Goal: Task Accomplishment & Management: Use online tool/utility

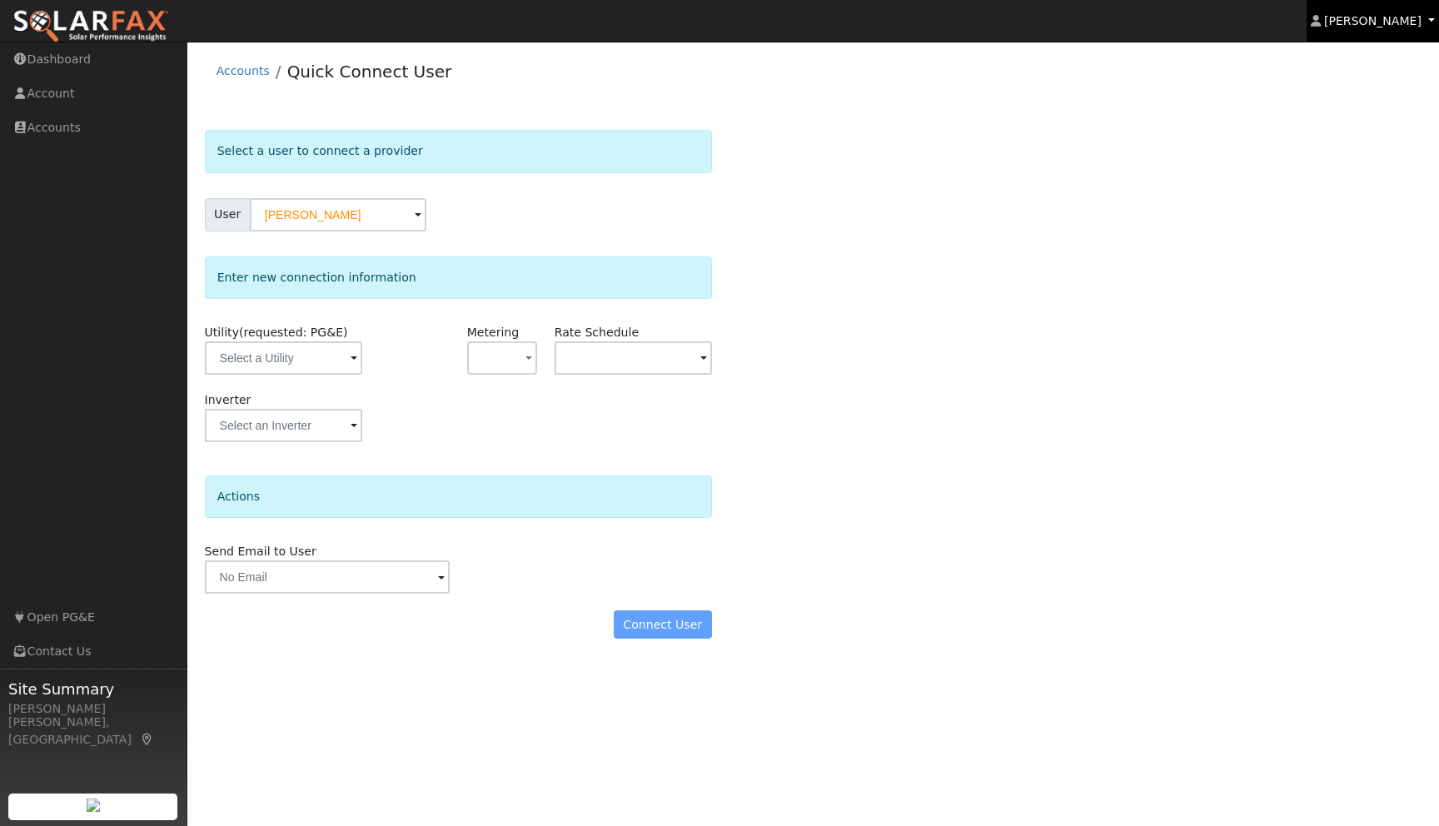
click at [1428, 24] on link "[PERSON_NAME]" at bounding box center [1373, 21] width 133 height 42
click at [1226, 348] on div "Select a user to connect a provider User [PERSON_NAME] Account Default Account …" at bounding box center [814, 392] width 1218 height 525
click at [55, 97] on link "Account" at bounding box center [93, 94] width 187 height 34
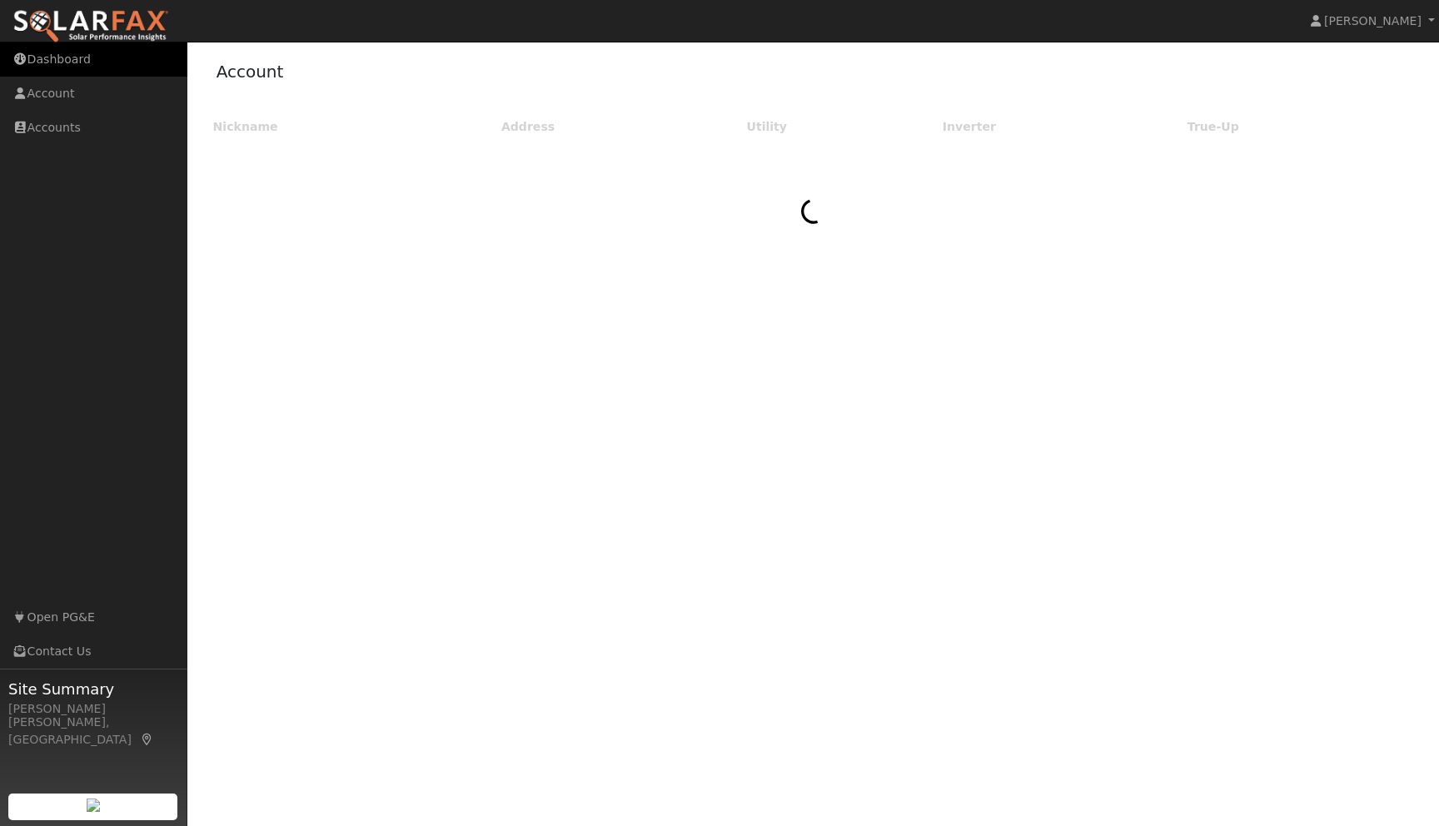
click at [60, 61] on link "Dashboard" at bounding box center [93, 59] width 187 height 34
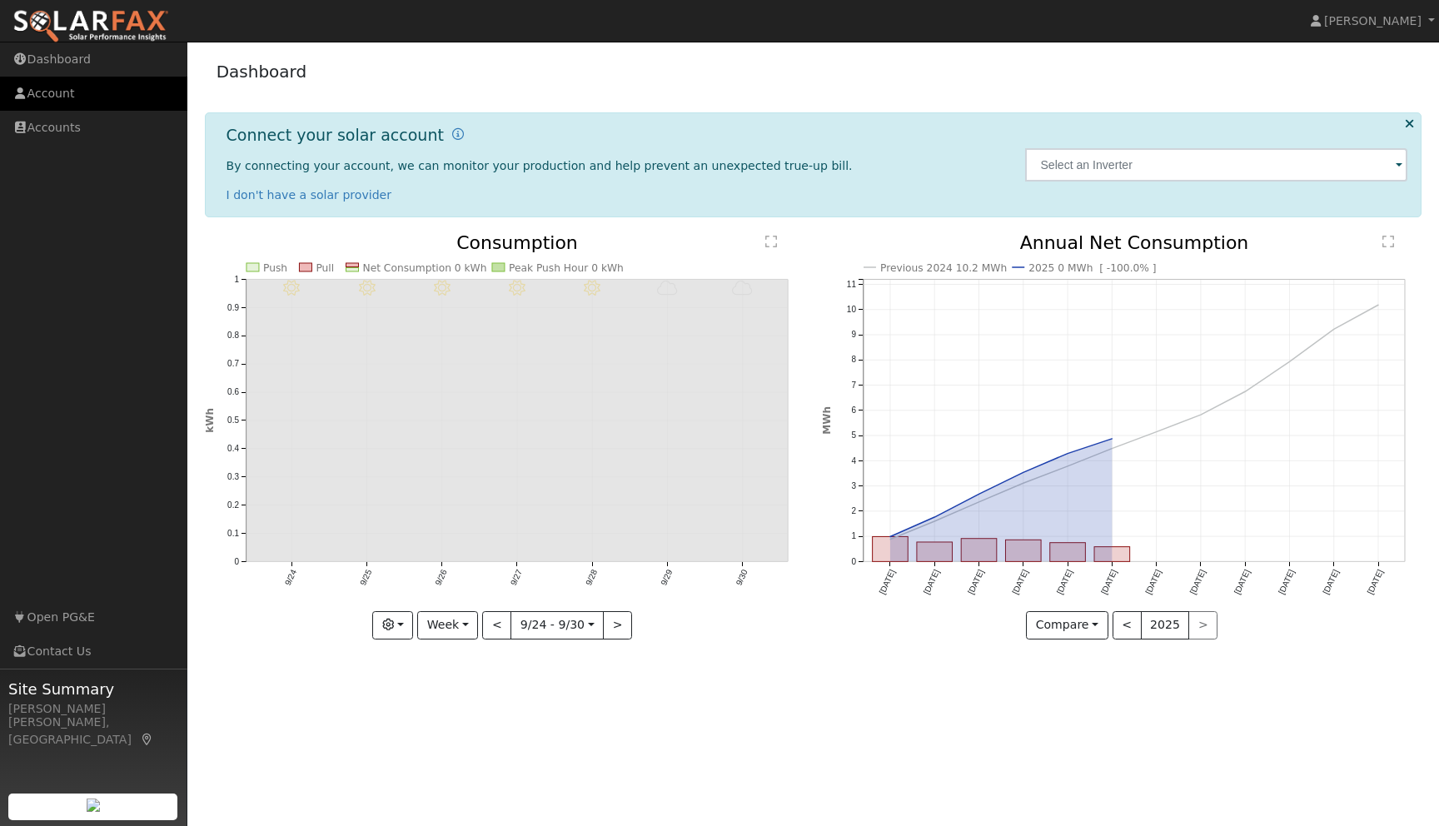
click at [96, 100] on link "Account" at bounding box center [93, 94] width 187 height 34
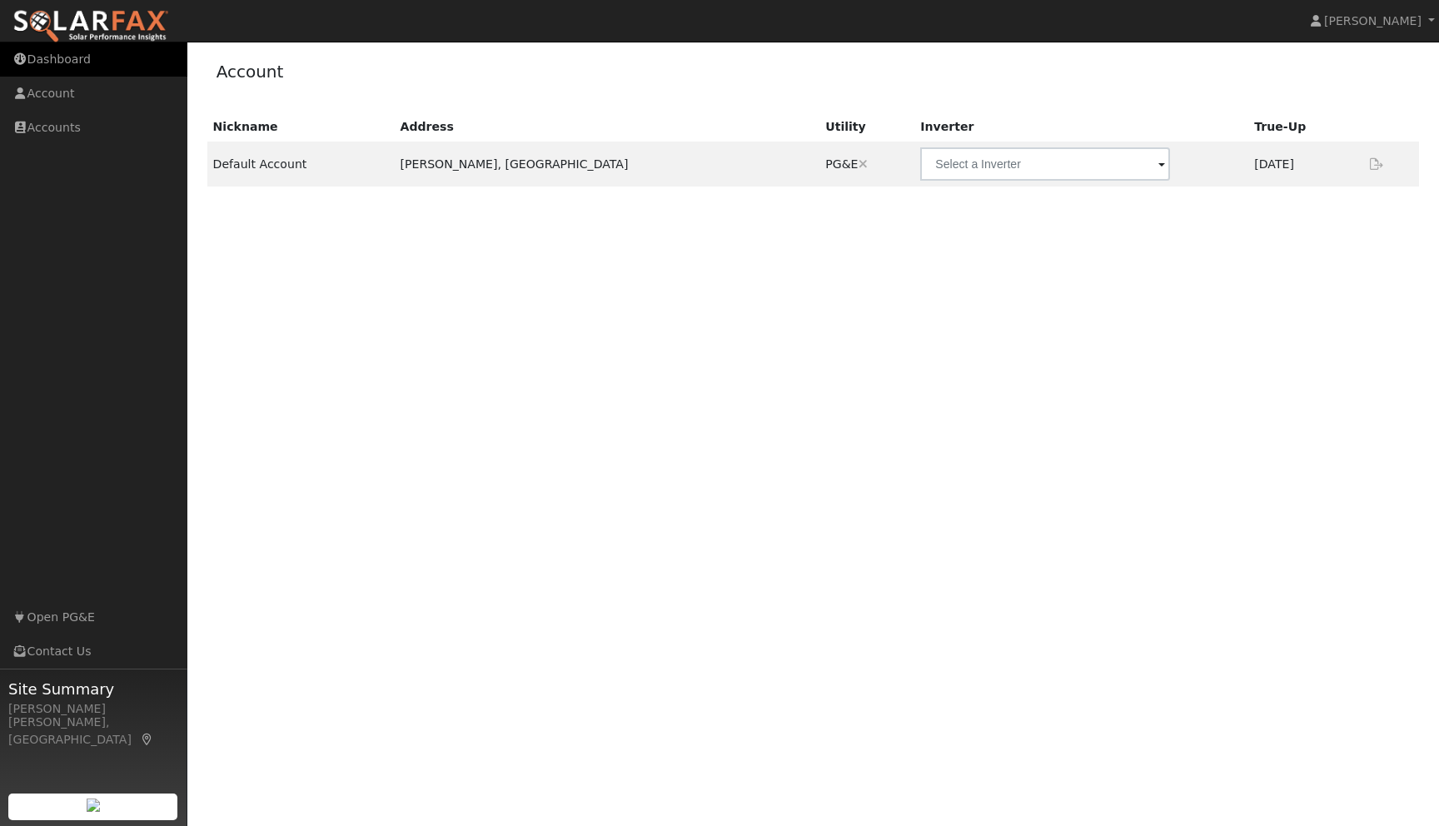
click at [74, 63] on link "Dashboard" at bounding box center [93, 59] width 187 height 34
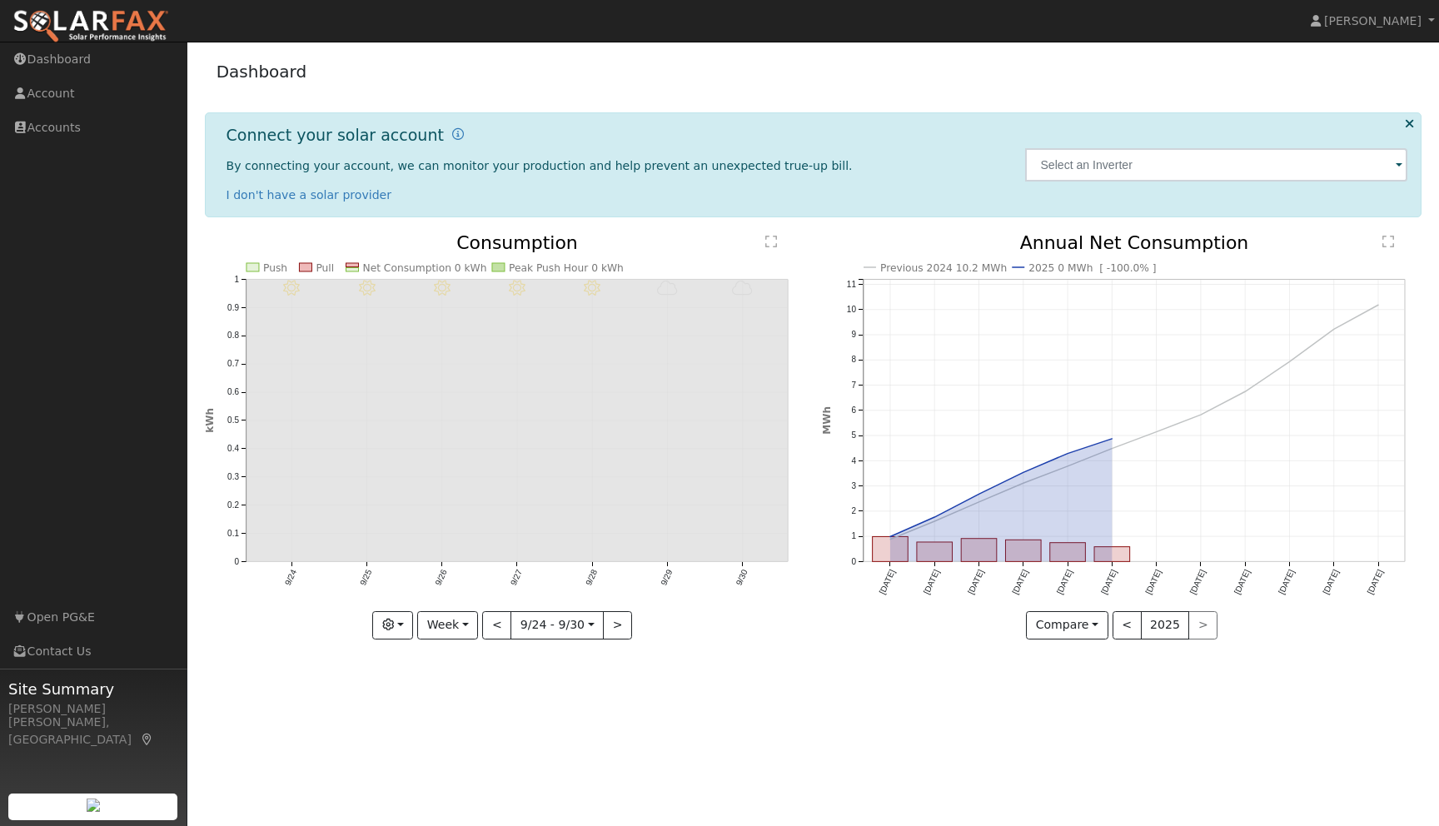
click at [1407, 130] on div at bounding box center [1217, 165] width 400 height 78
click at [1411, 117] on icon at bounding box center [1409, 123] width 9 height 12
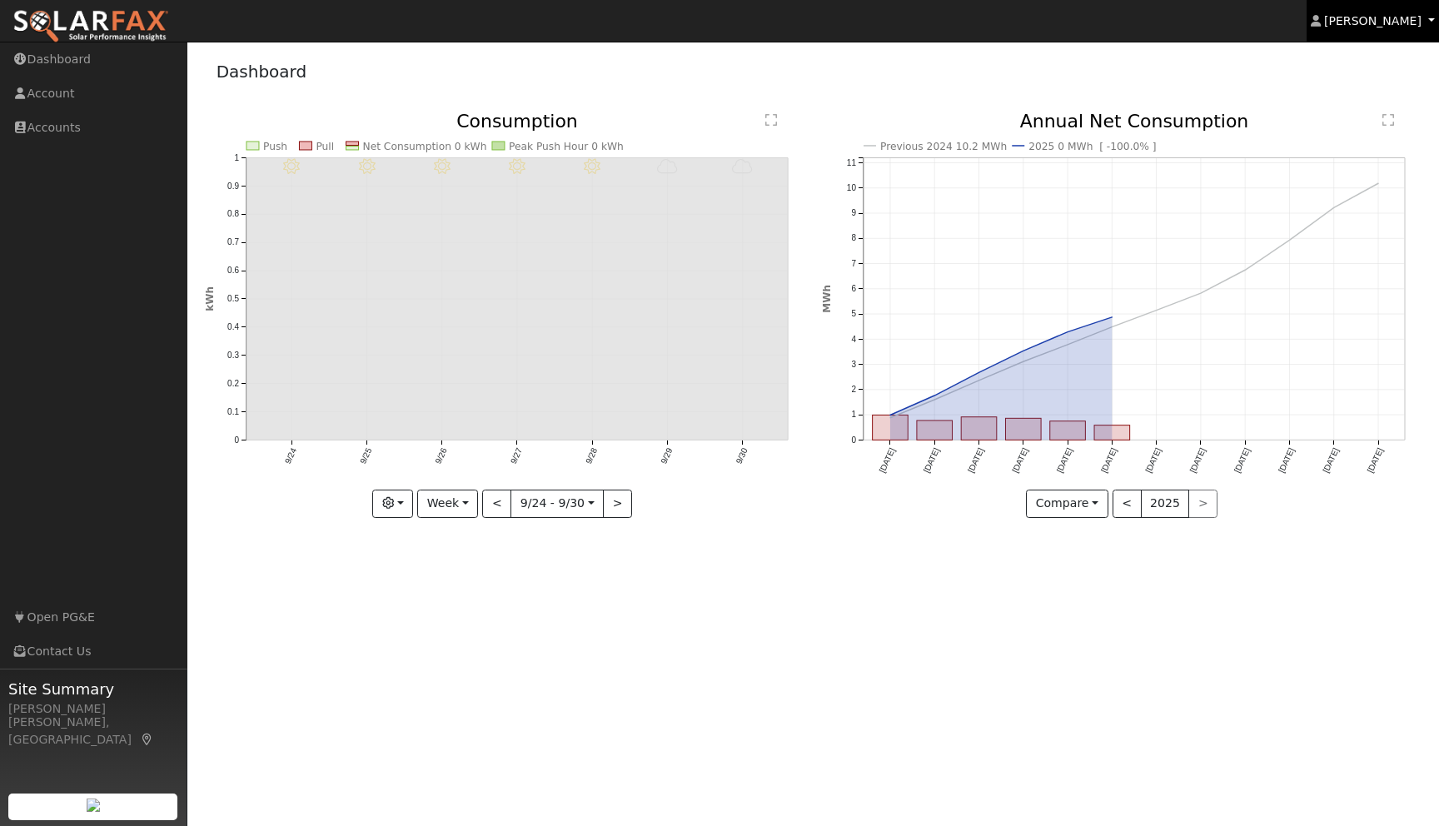
click at [1433, 21] on link "[PERSON_NAME]" at bounding box center [1373, 21] width 133 height 42
click at [1209, 84] on div "Dashboard" at bounding box center [814, 75] width 1218 height 51
click at [55, 87] on link "Account" at bounding box center [93, 94] width 187 height 34
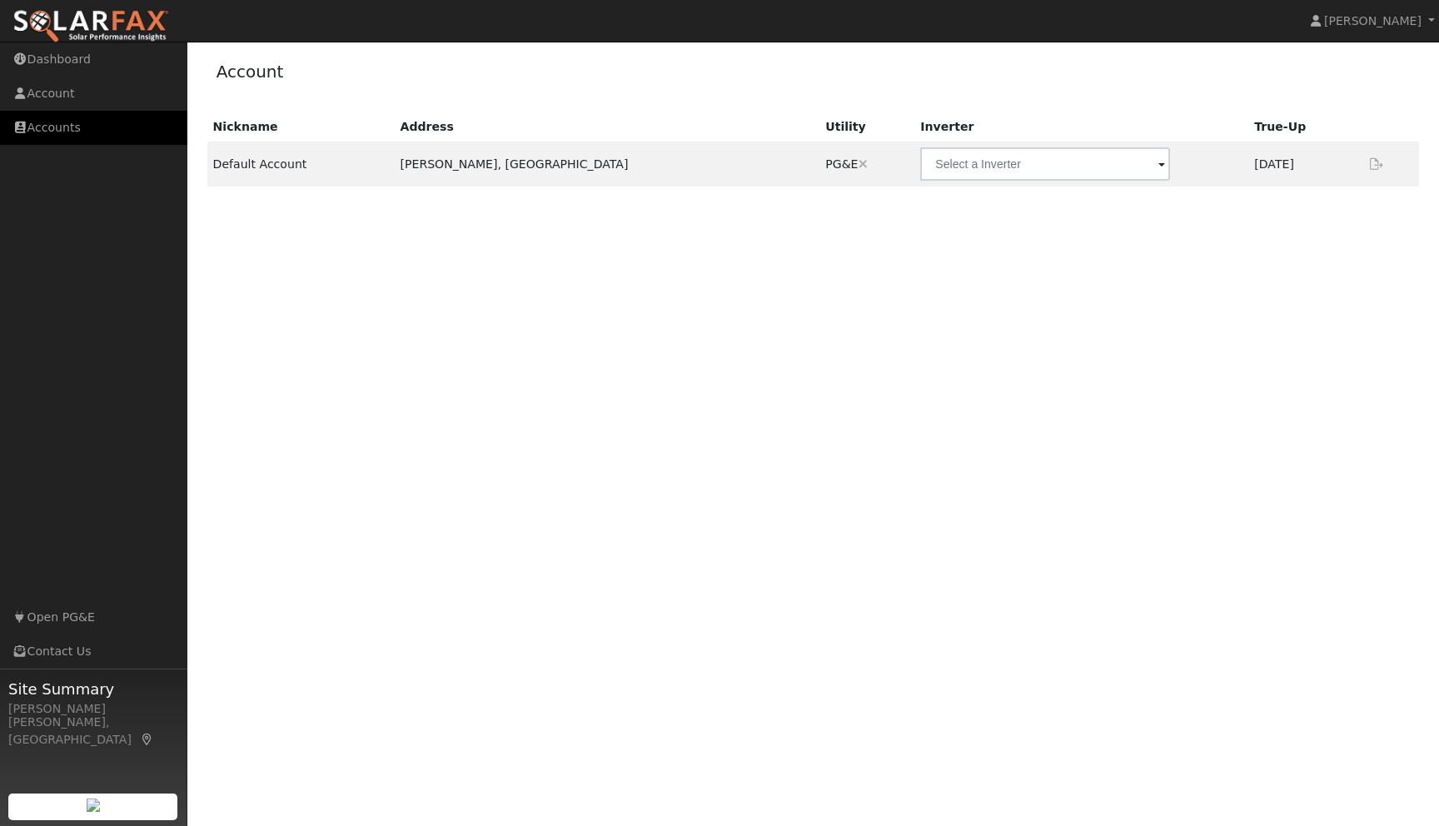
click at [52, 124] on link "Accounts" at bounding box center [93, 128] width 187 height 34
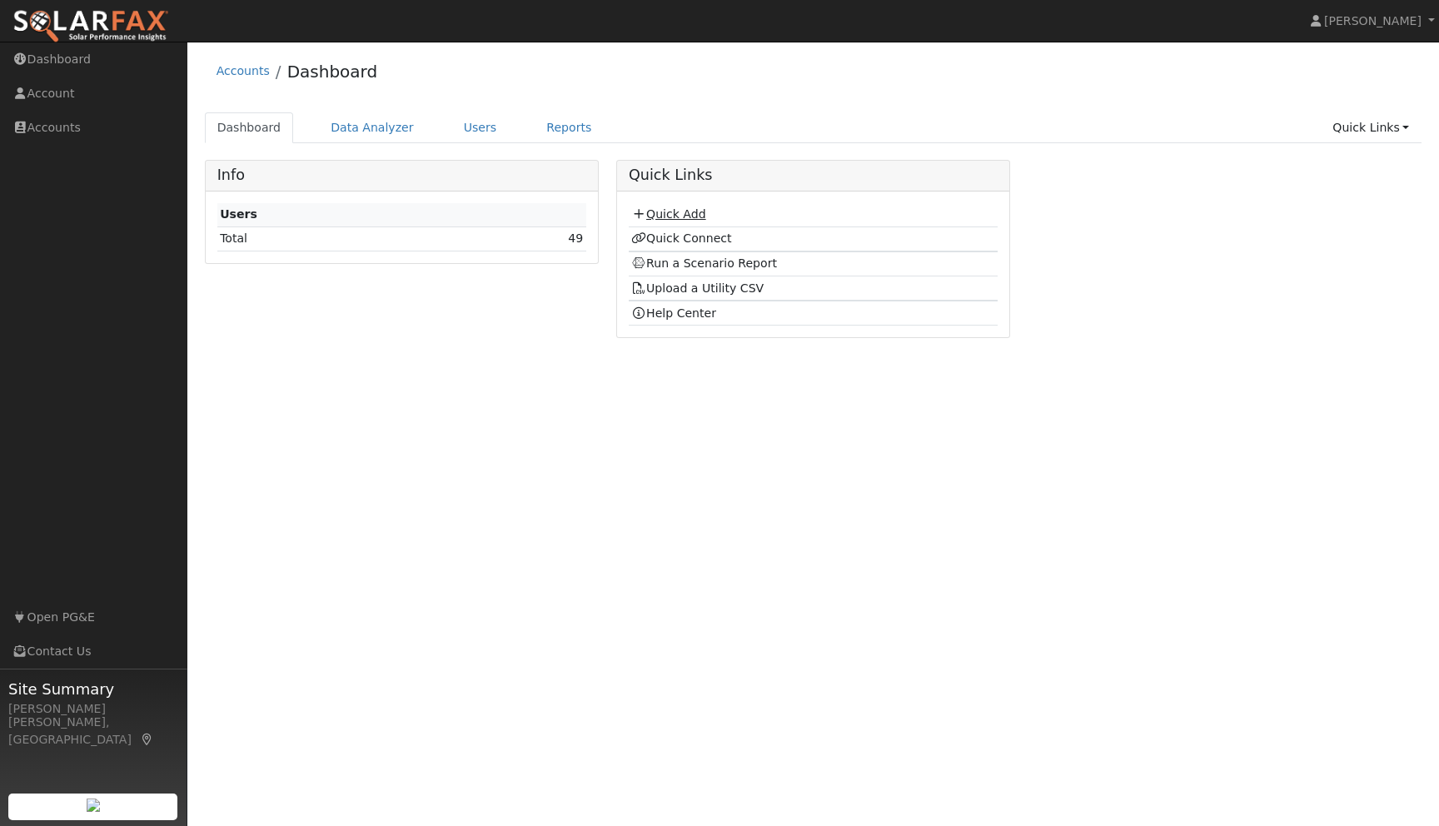
click at [680, 214] on link "Quick Add" at bounding box center [668, 213] width 74 height 13
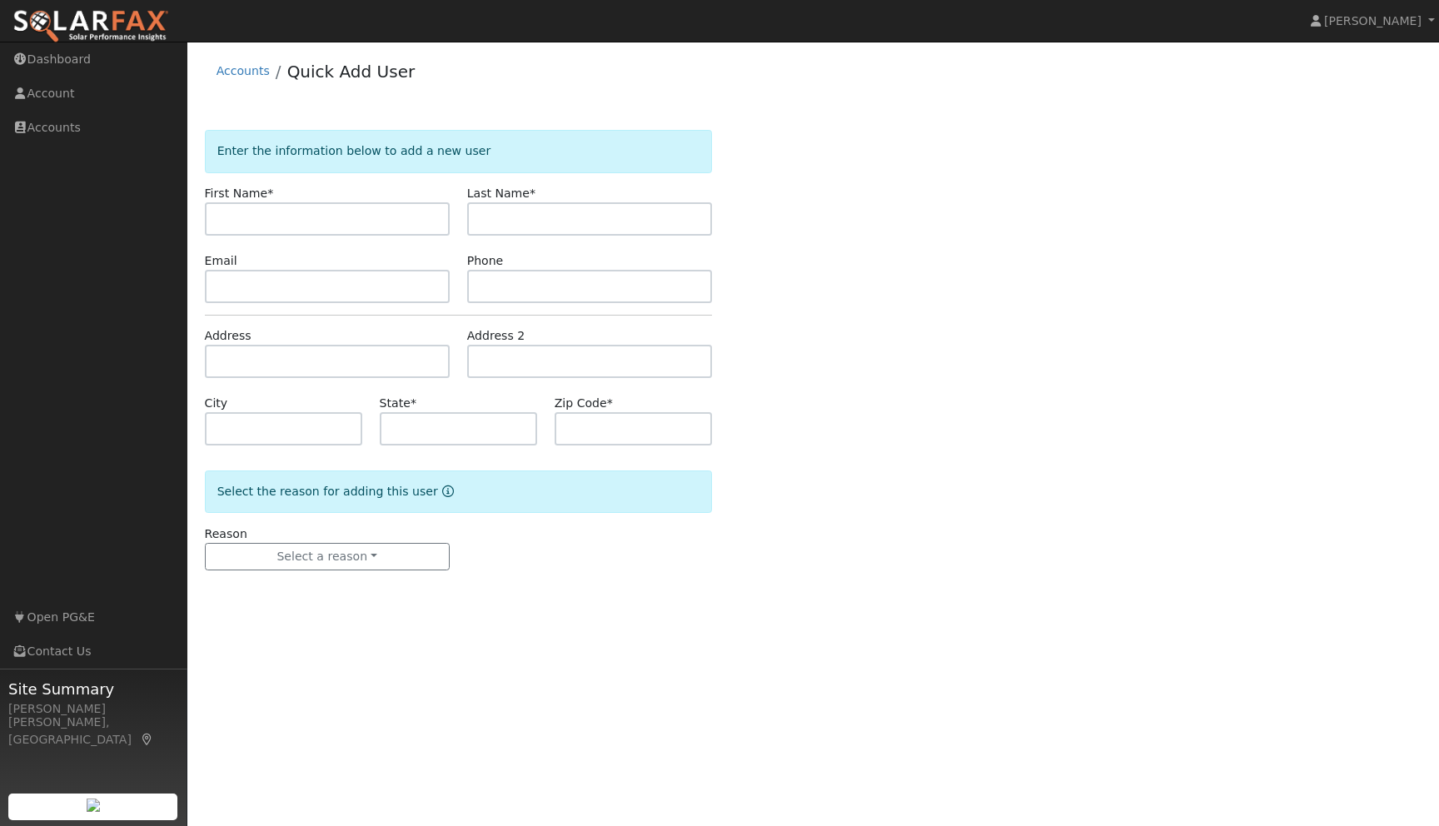
click at [273, 227] on input "text" at bounding box center [327, 218] width 245 height 33
type input "Phu"
type input "Vo"
click at [236, 291] on input "text" at bounding box center [327, 286] width 245 height 33
paste input "[EMAIL_ADDRESS][DOMAIN_NAME]"
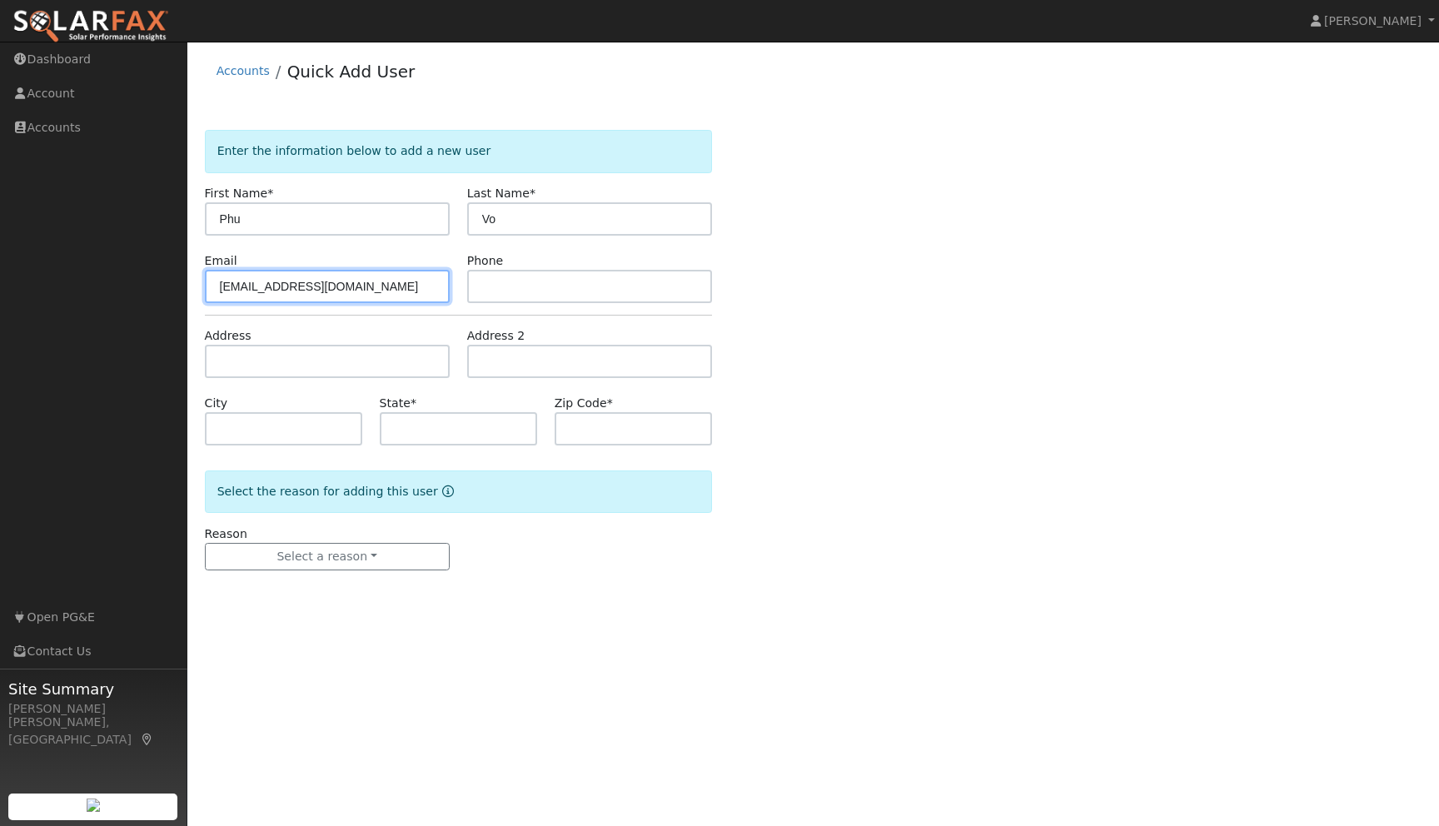
type input "phu_vo@hotmail.com"
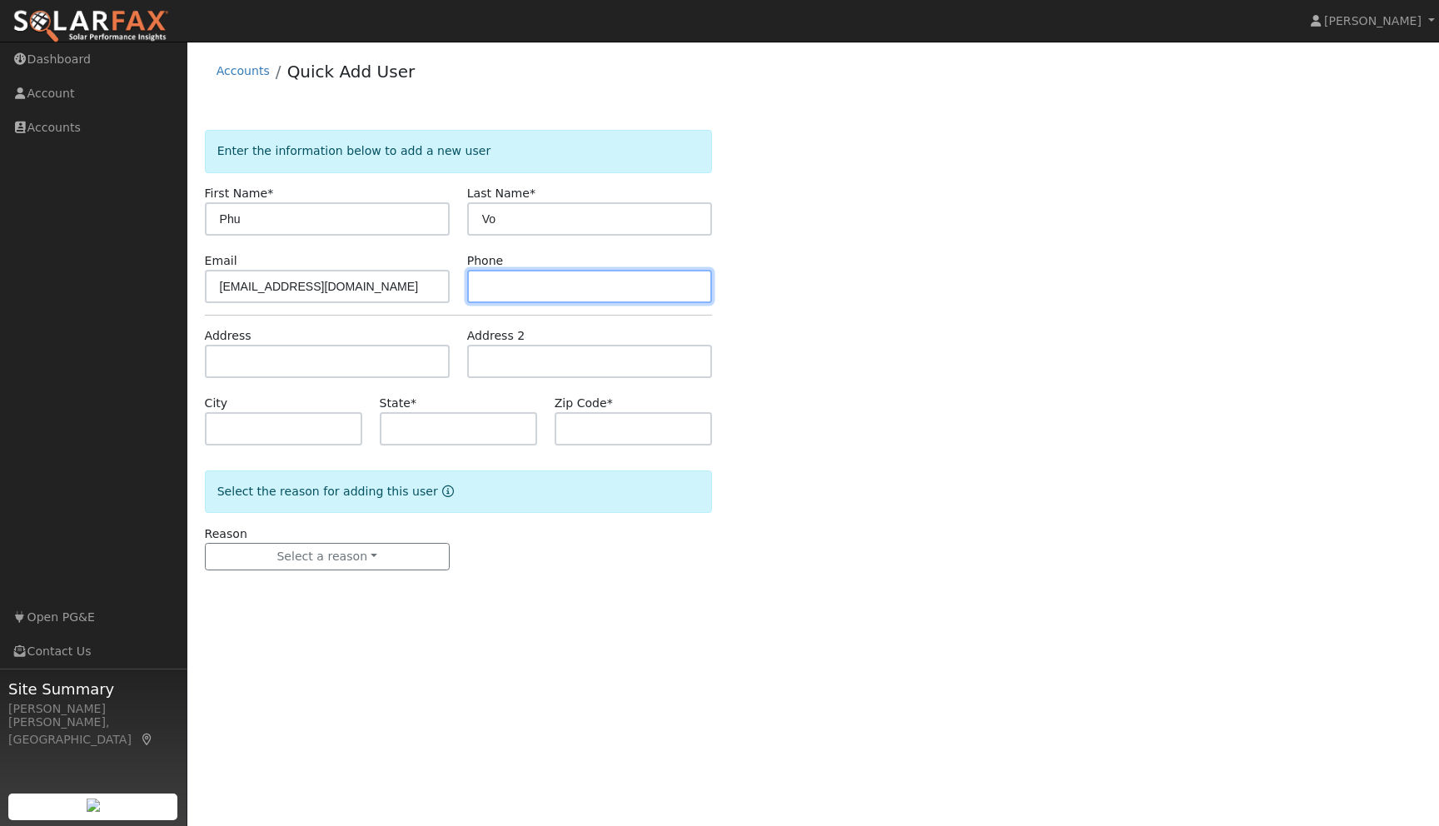
click at [529, 288] on input "text" at bounding box center [589, 286] width 245 height 33
type input "[PHONE_NUMBER]"
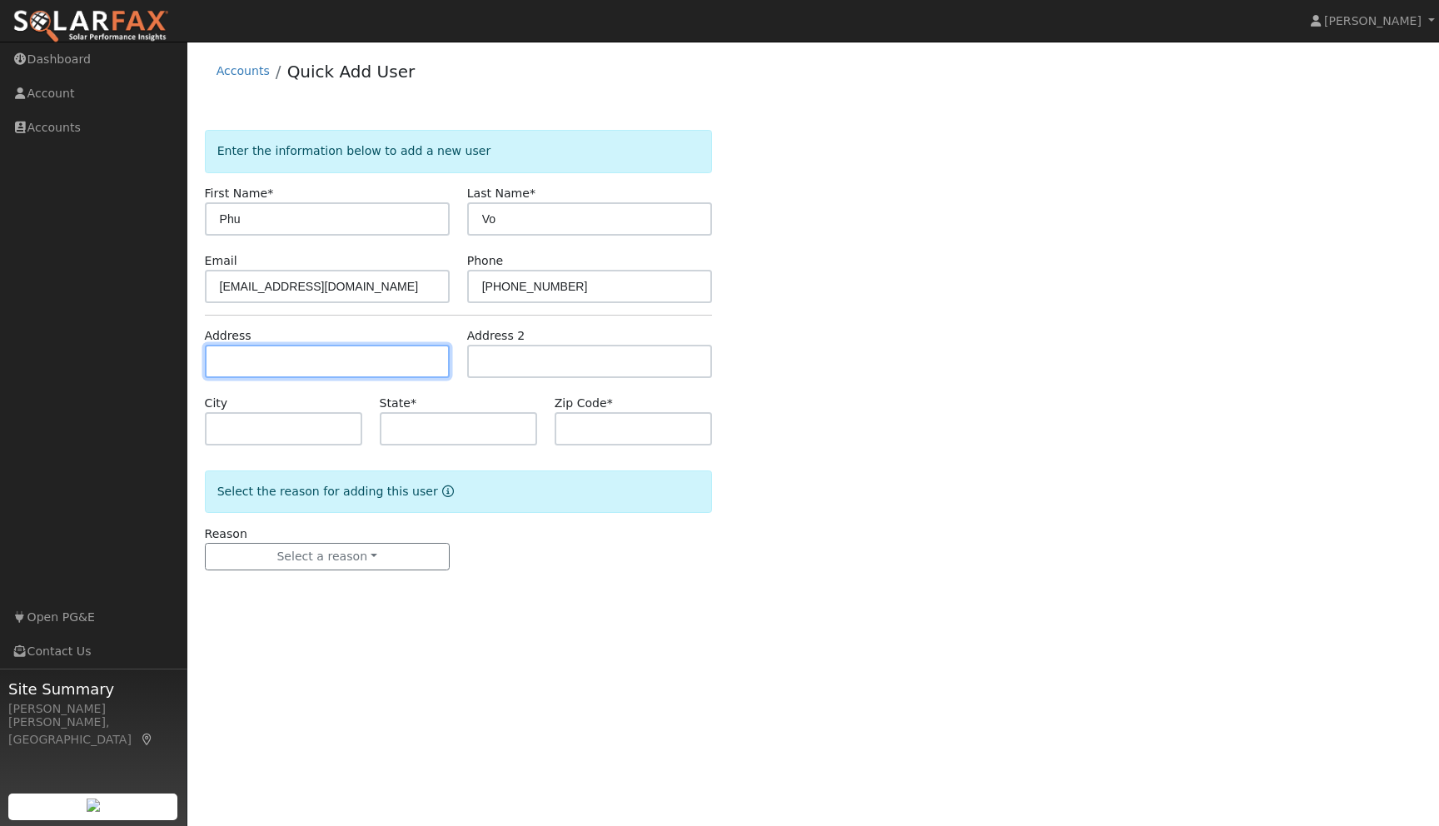
click at [318, 355] on input "text" at bounding box center [327, 361] width 245 height 33
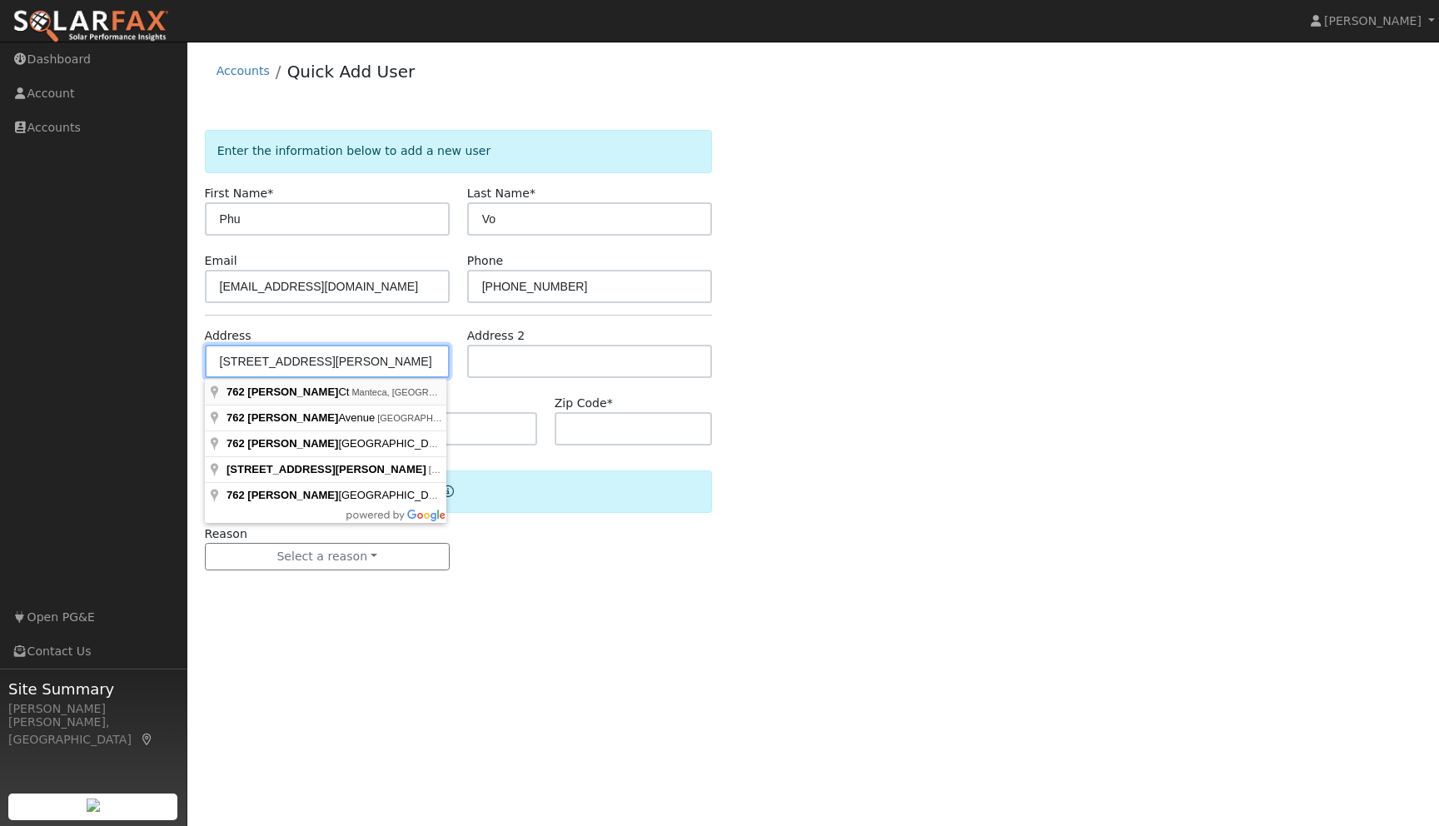
type input "[STREET_ADDRESS][PERSON_NAME]"
type input "Manteca"
type input "CA"
type input "95337"
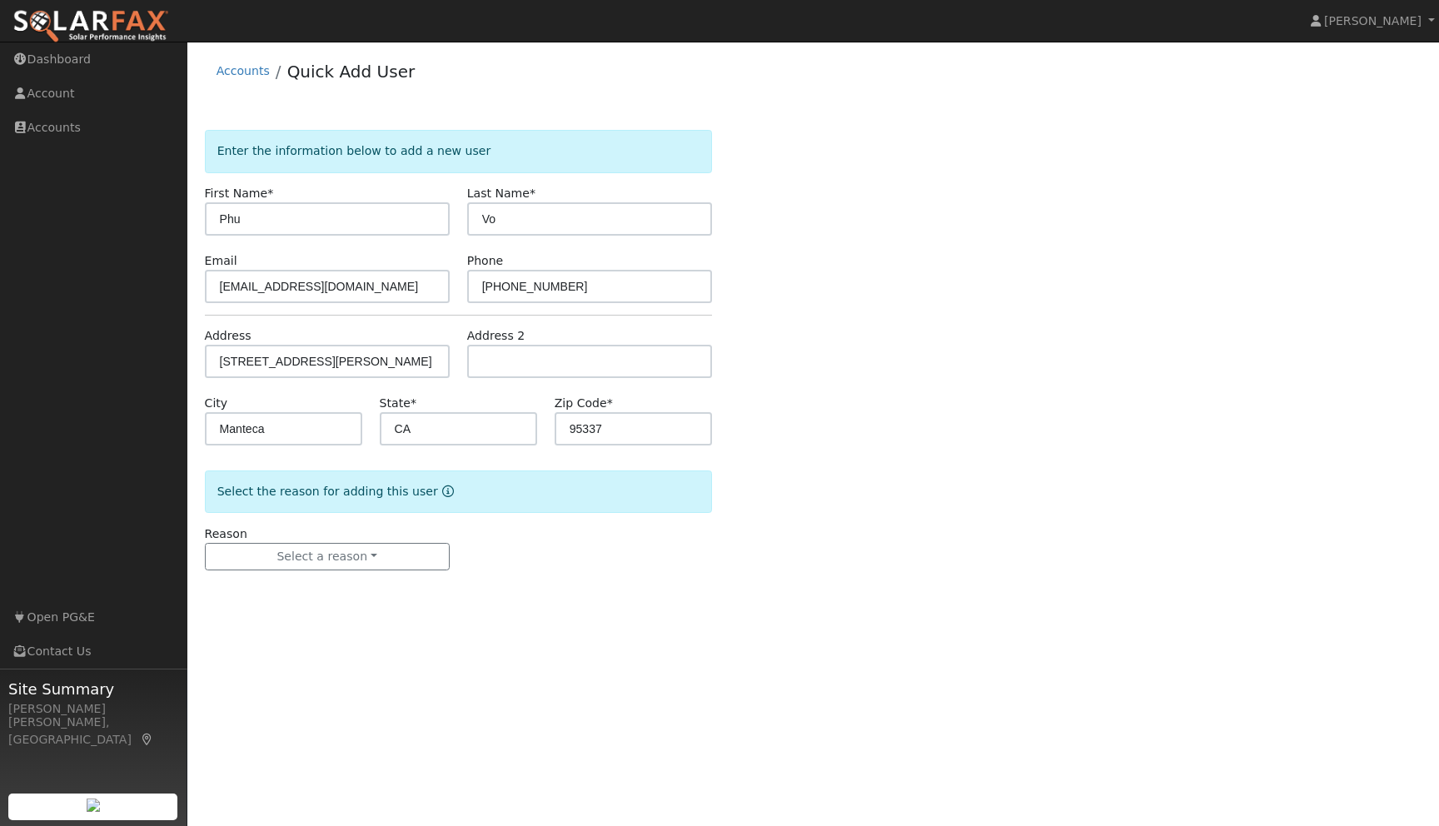
click at [917, 460] on div "Enter the information below to add a new user First Name * Phu Last Name * Vo E…" at bounding box center [814, 367] width 1218 height 474
click at [420, 560] on button "Select a reason" at bounding box center [327, 557] width 245 height 28
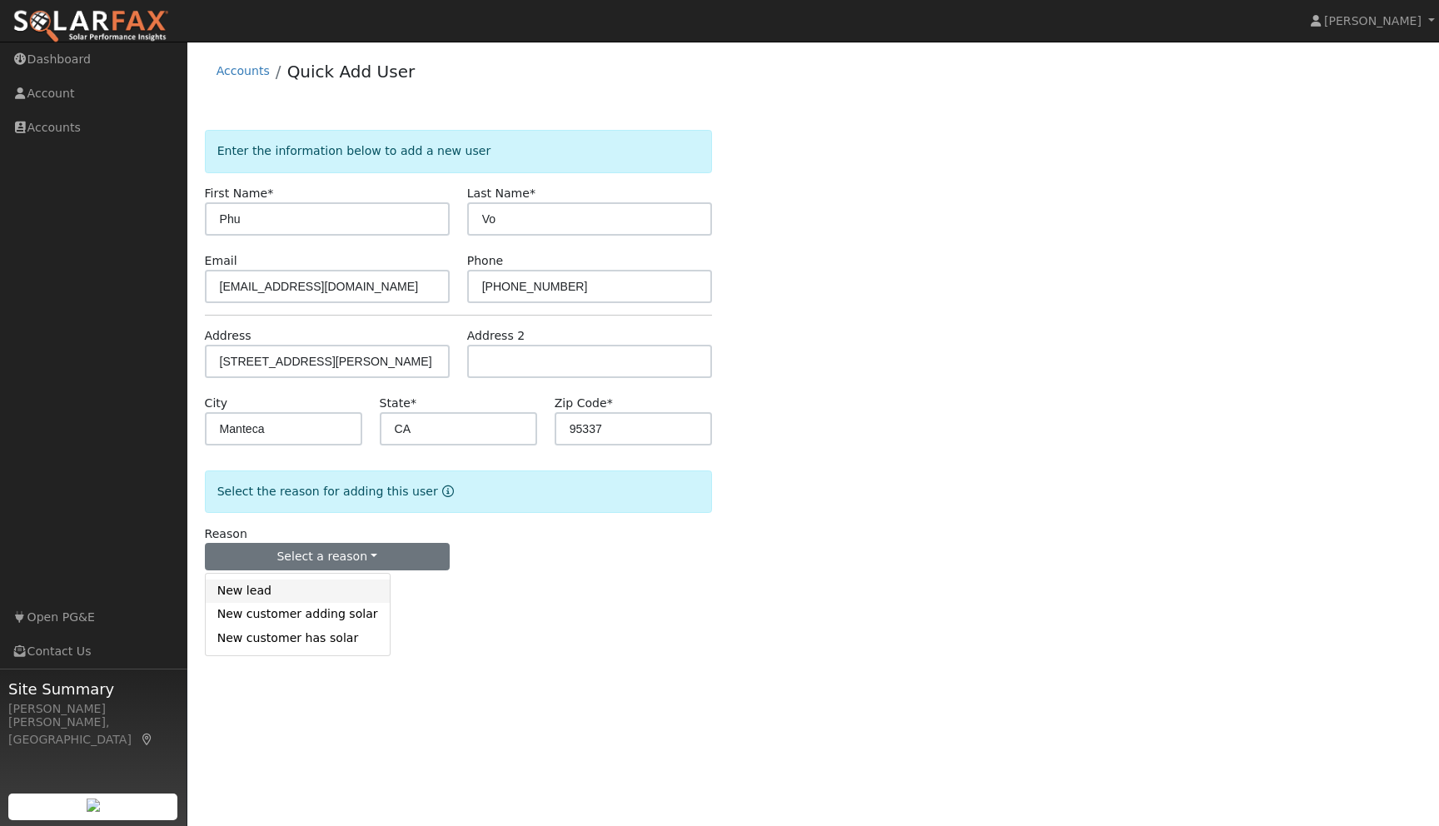
click at [237, 593] on link "New lead" at bounding box center [298, 591] width 184 height 23
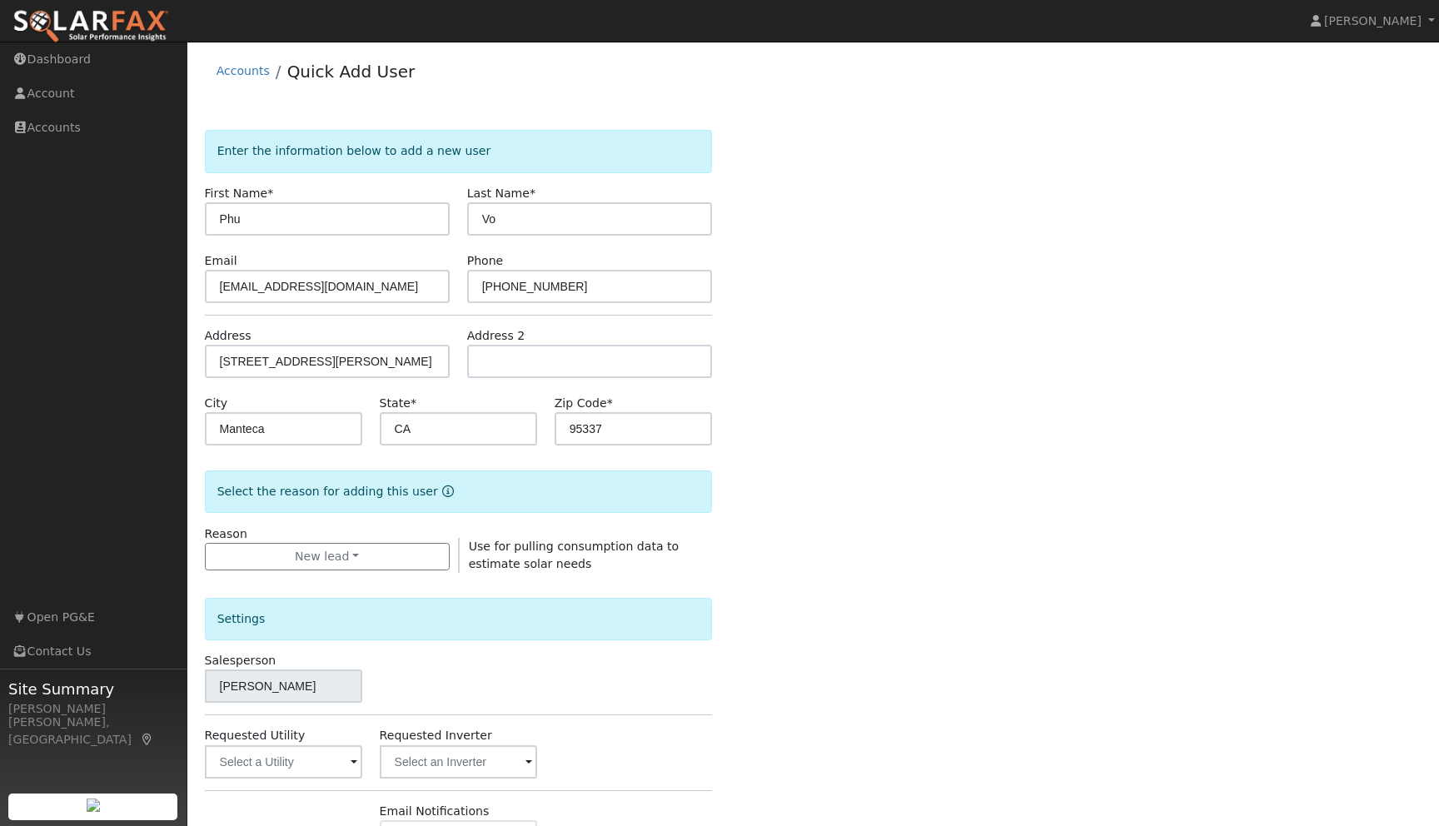
click at [911, 640] on div "Enter the information below to add a new user First Name * Phu Last Name * Vo E…" at bounding box center [814, 600] width 1218 height 940
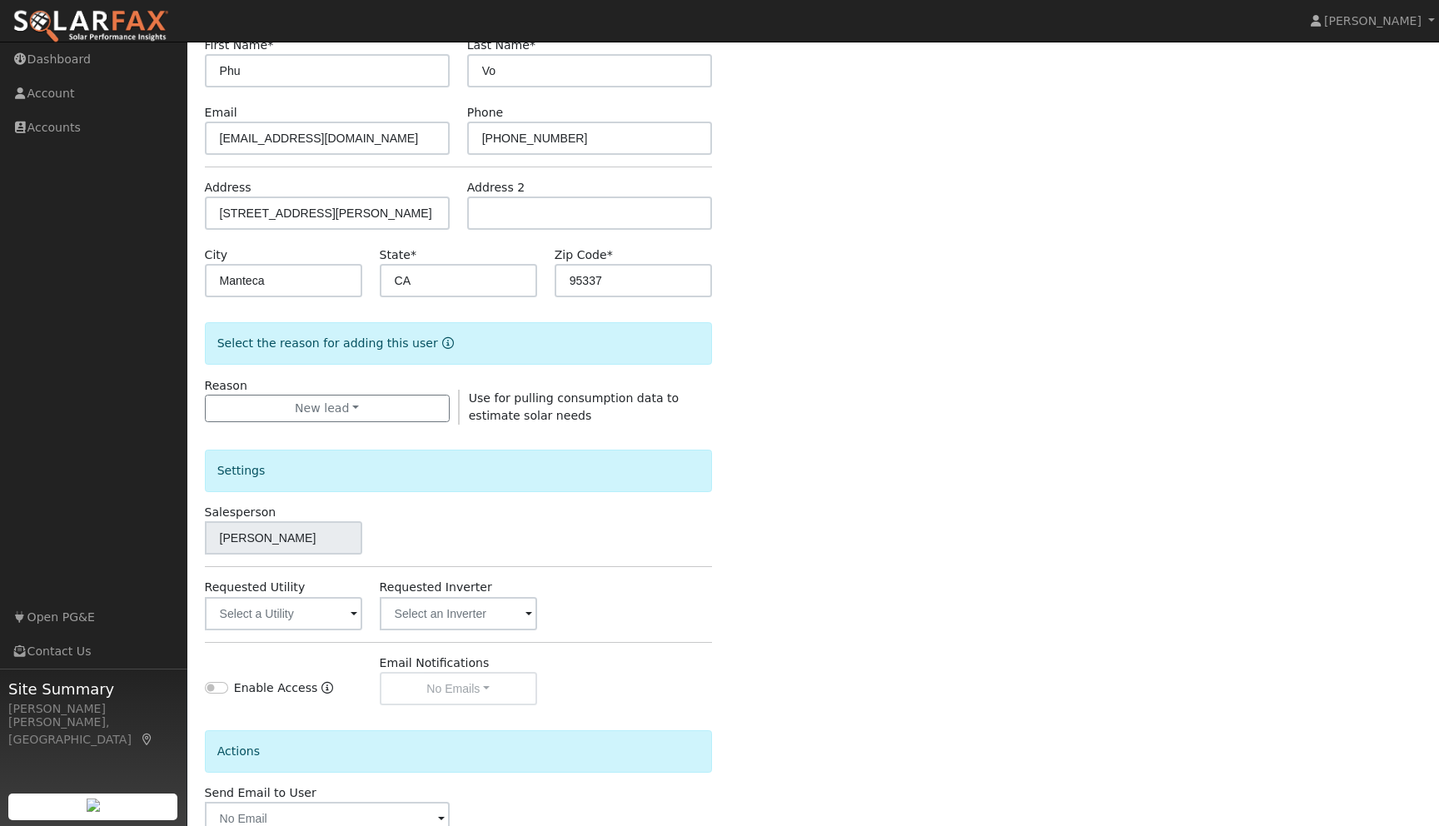
scroll to position [252, 0]
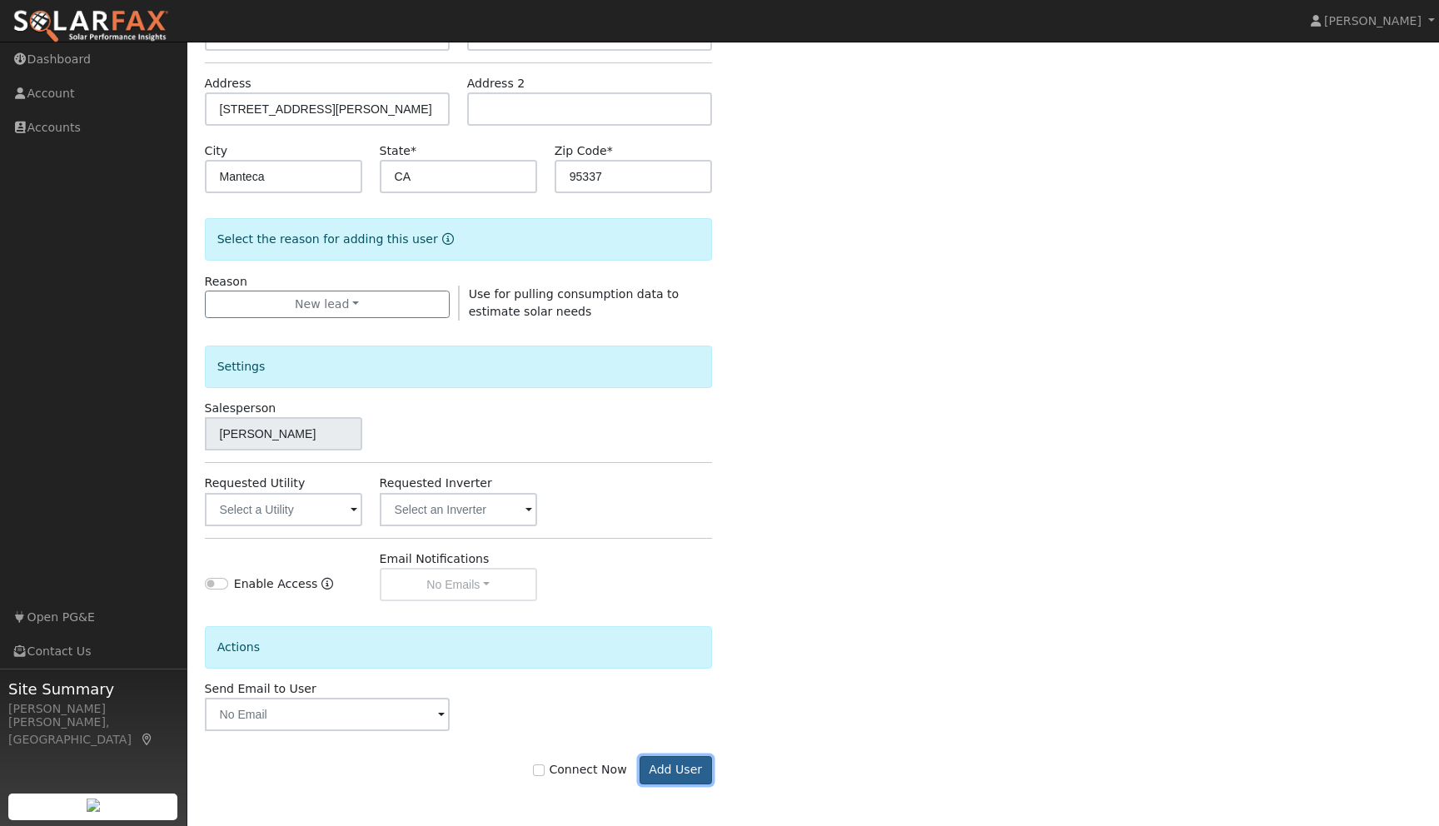
click at [671, 764] on button "Add User" at bounding box center [676, 770] width 72 height 28
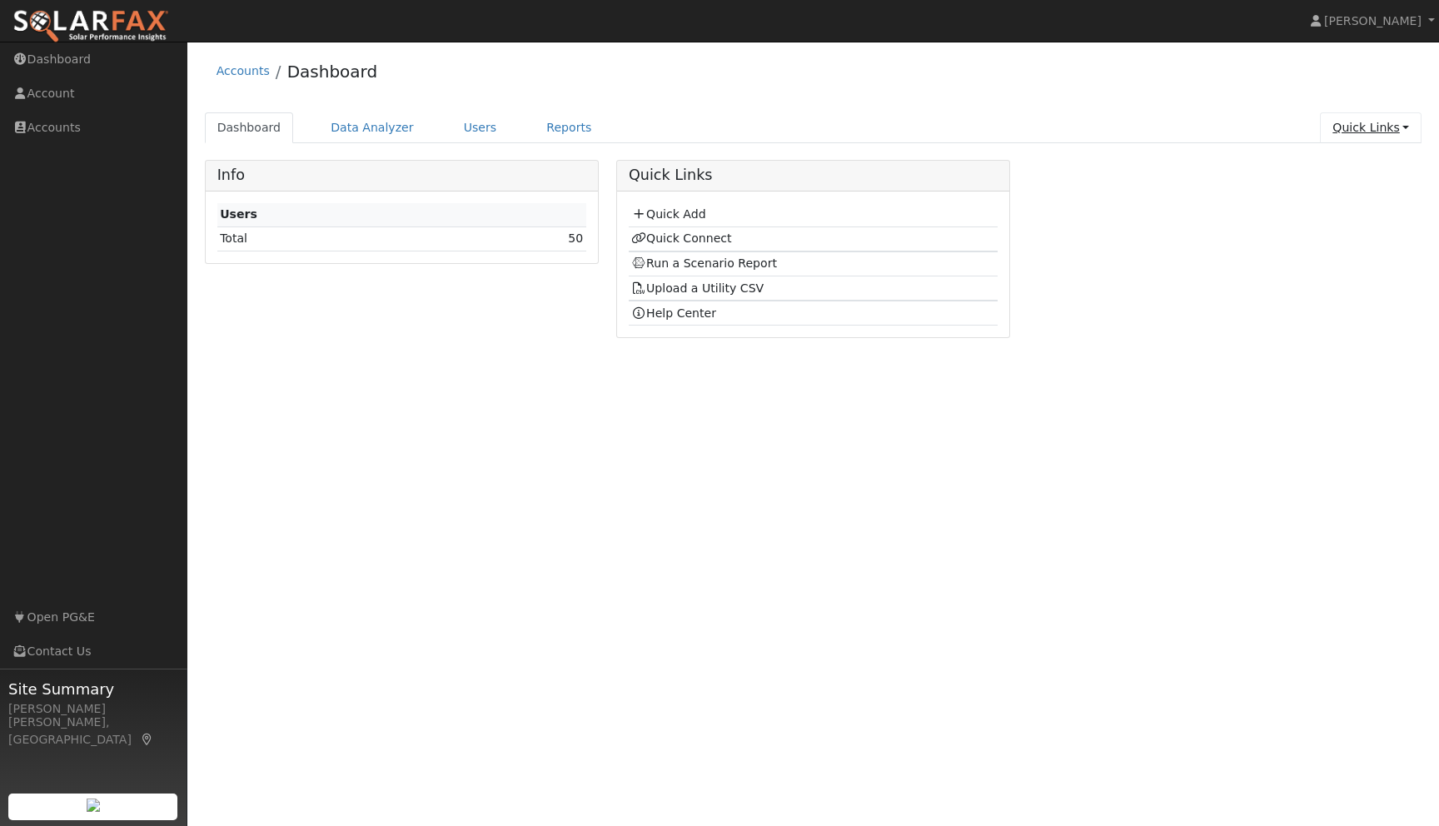
click at [1409, 132] on link "Quick Links" at bounding box center [1371, 127] width 102 height 31
click at [1345, 192] on link "Quick Connect" at bounding box center [1337, 186] width 169 height 23
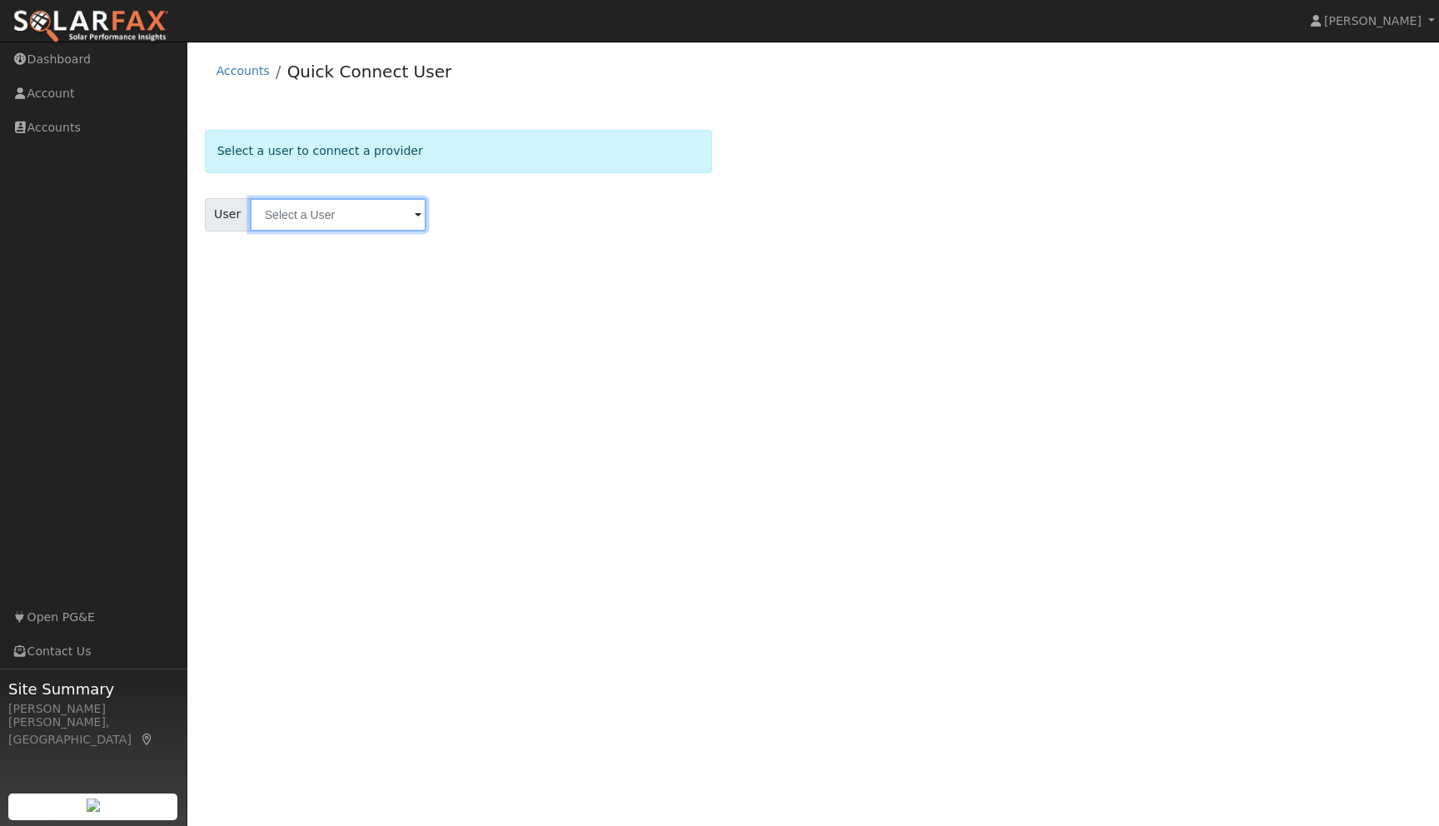
click at [297, 220] on input "text" at bounding box center [338, 214] width 177 height 33
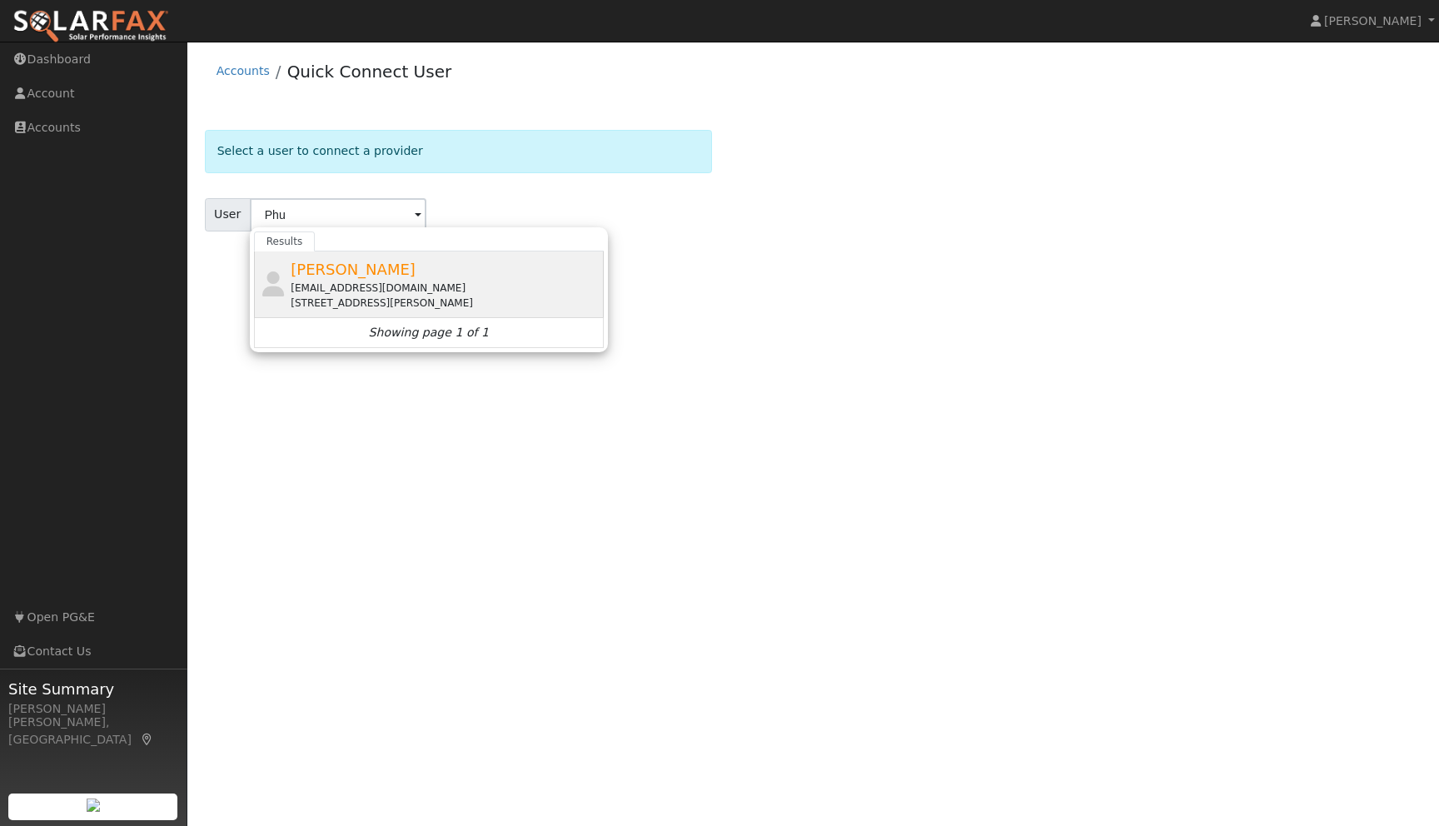
click at [313, 271] on span "[PERSON_NAME]" at bounding box center [353, 269] width 125 height 17
type input "[PERSON_NAME]"
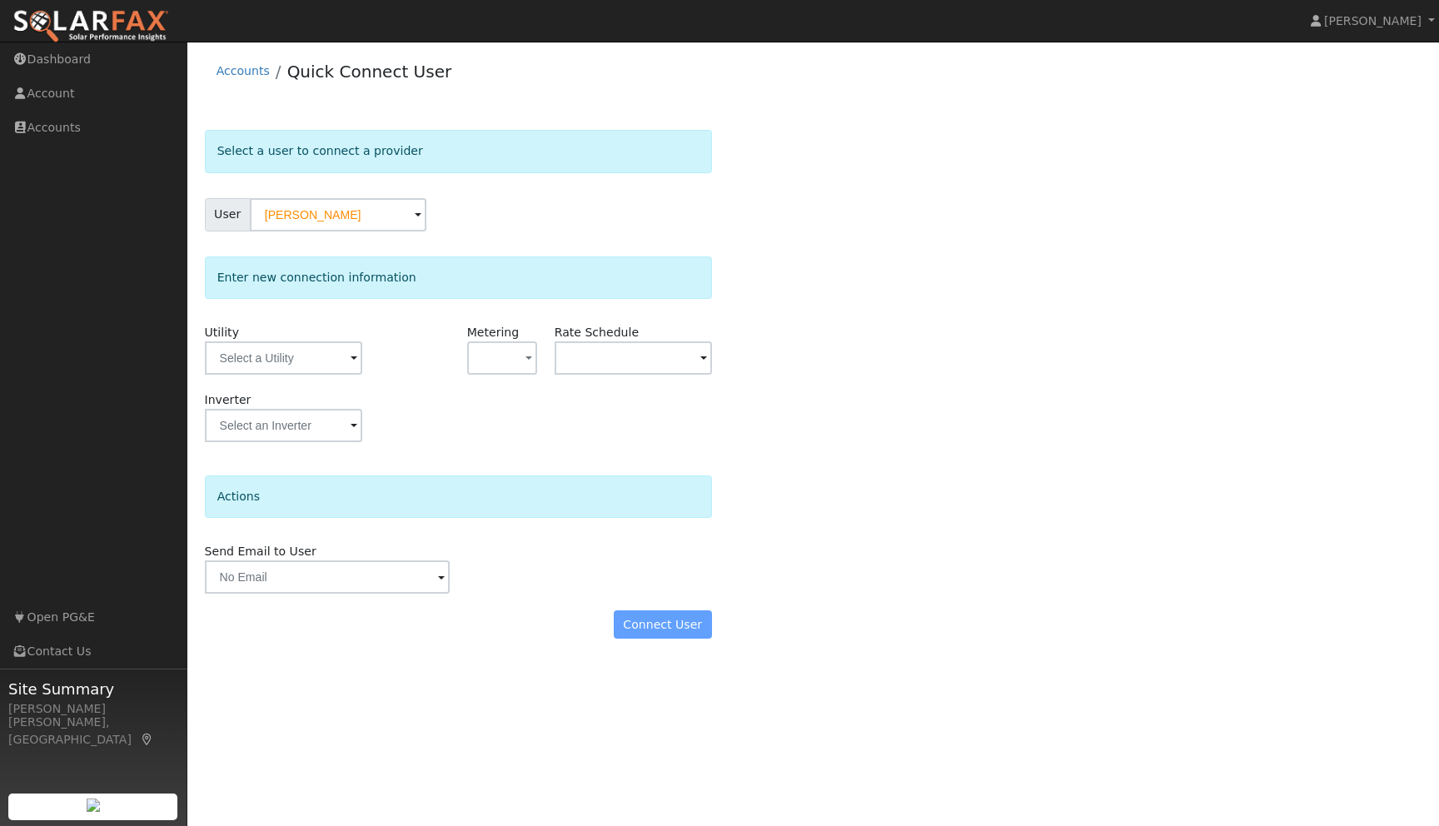
click at [351, 361] on span at bounding box center [354, 359] width 7 height 19
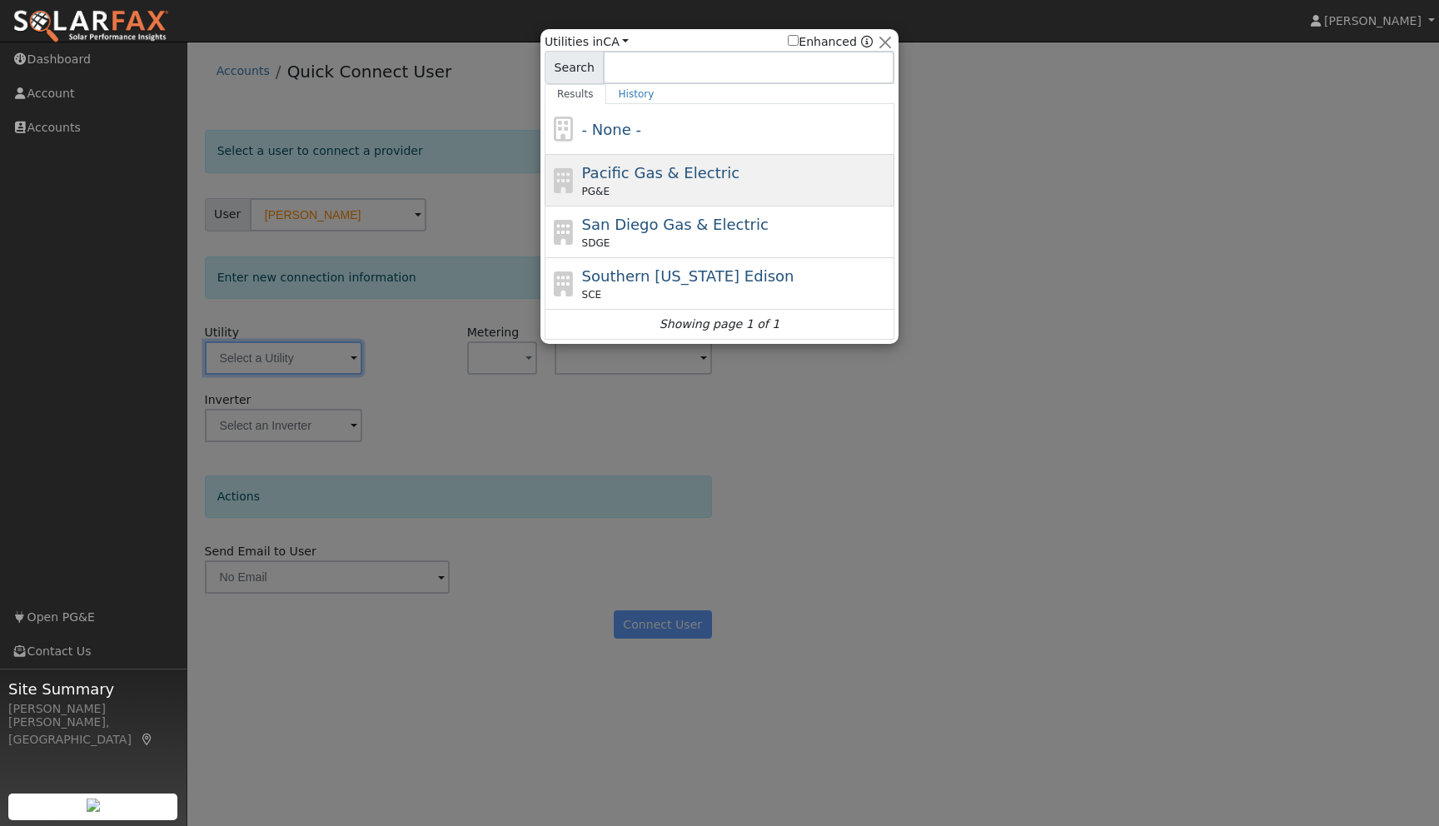
click at [604, 192] on span "PG&E" at bounding box center [595, 191] width 27 height 15
type input "PG&E"
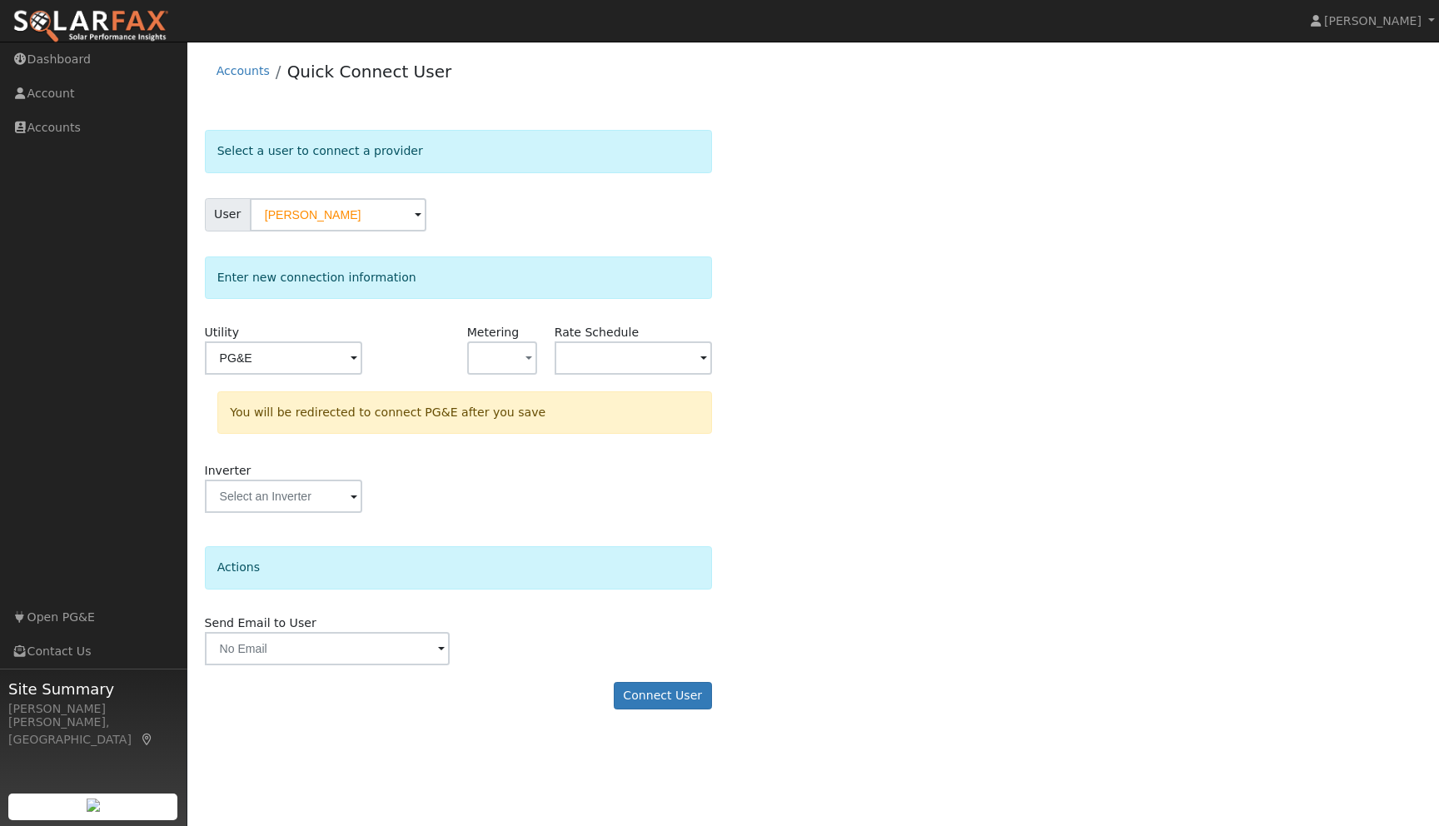
click at [1065, 525] on div "Select a user to connect a provider User [PERSON_NAME] Account Default Account …" at bounding box center [814, 428] width 1218 height 596
click at [665, 702] on button "Connect User" at bounding box center [663, 696] width 98 height 28
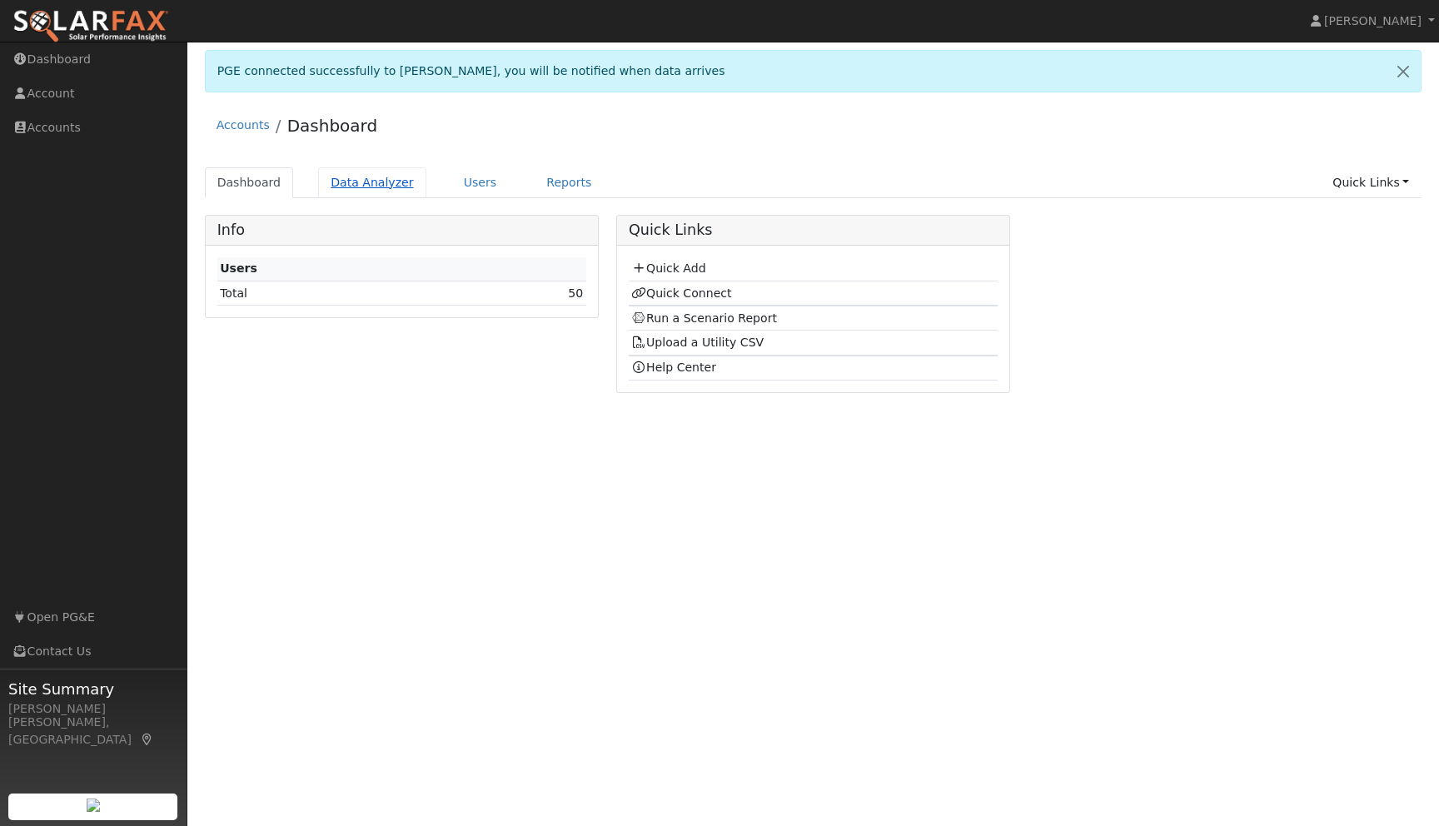
click at [365, 186] on link "Data Analyzer" at bounding box center [372, 182] width 108 height 31
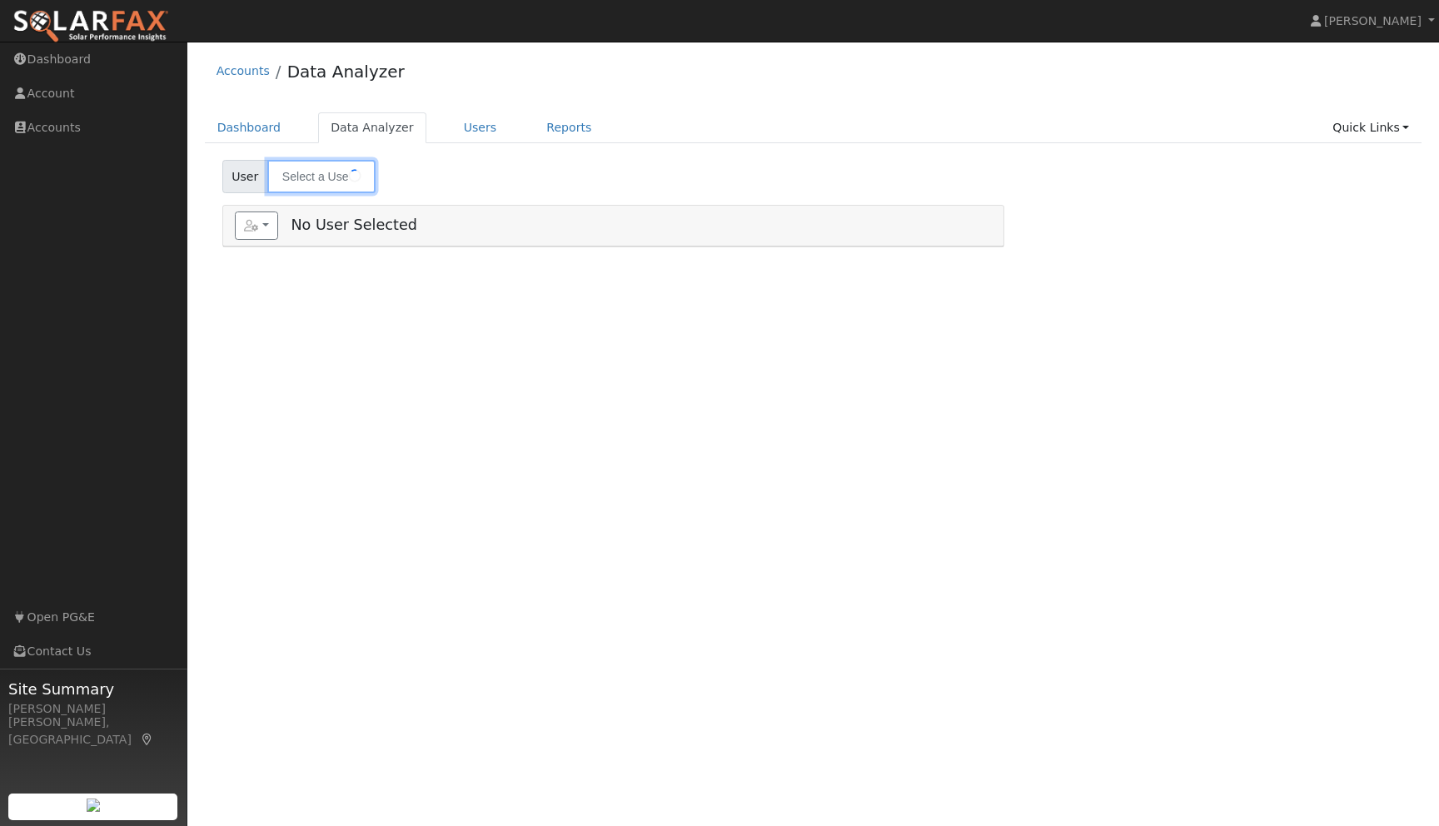
type input "[PERSON_NAME]"
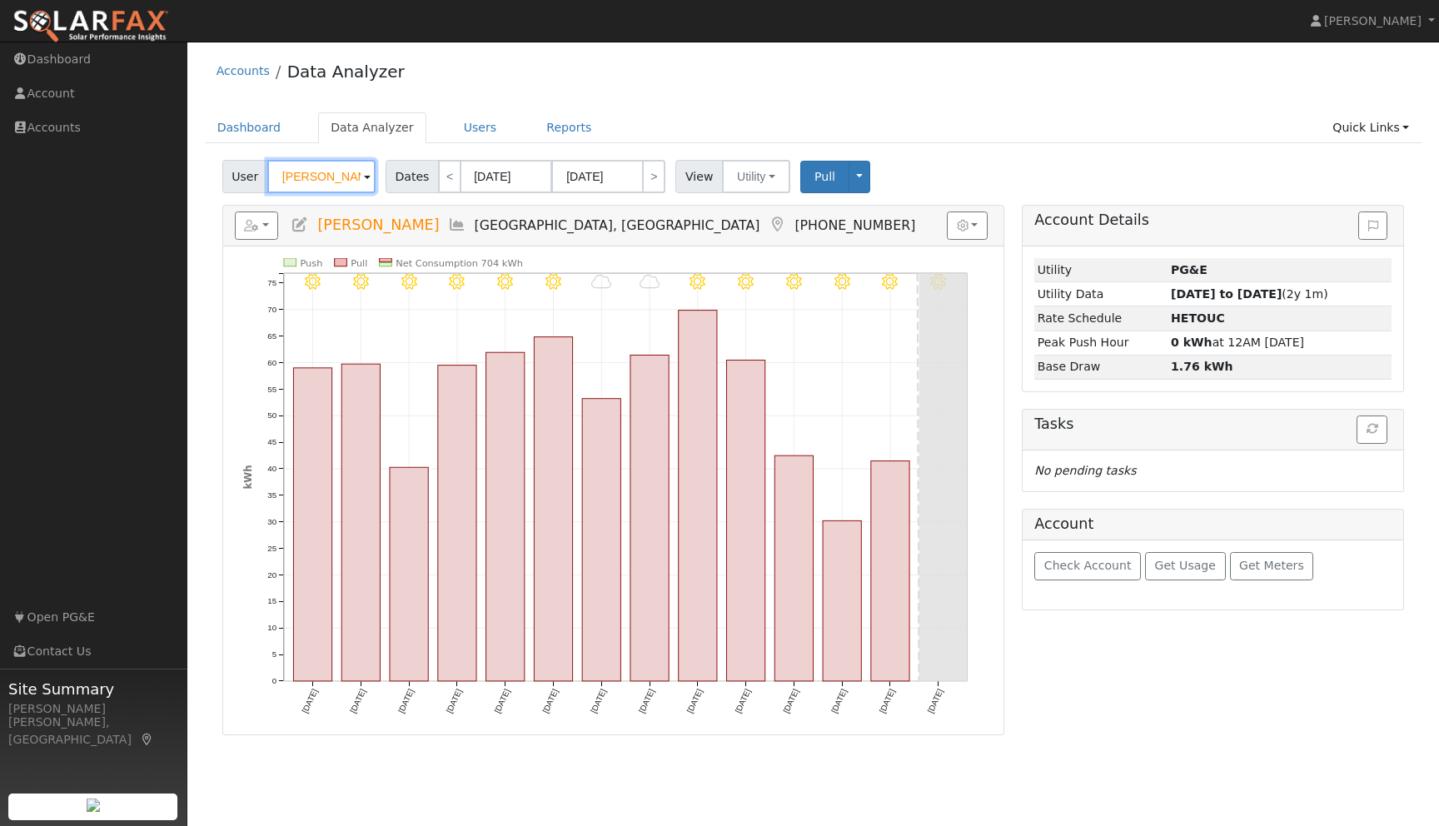
drag, startPoint x: 360, startPoint y: 173, endPoint x: 281, endPoint y: 173, distance: 78.3
click at [281, 173] on input "[PERSON_NAME]" at bounding box center [321, 176] width 108 height 33
click at [319, 177] on input "Phu vo" at bounding box center [321, 176] width 108 height 33
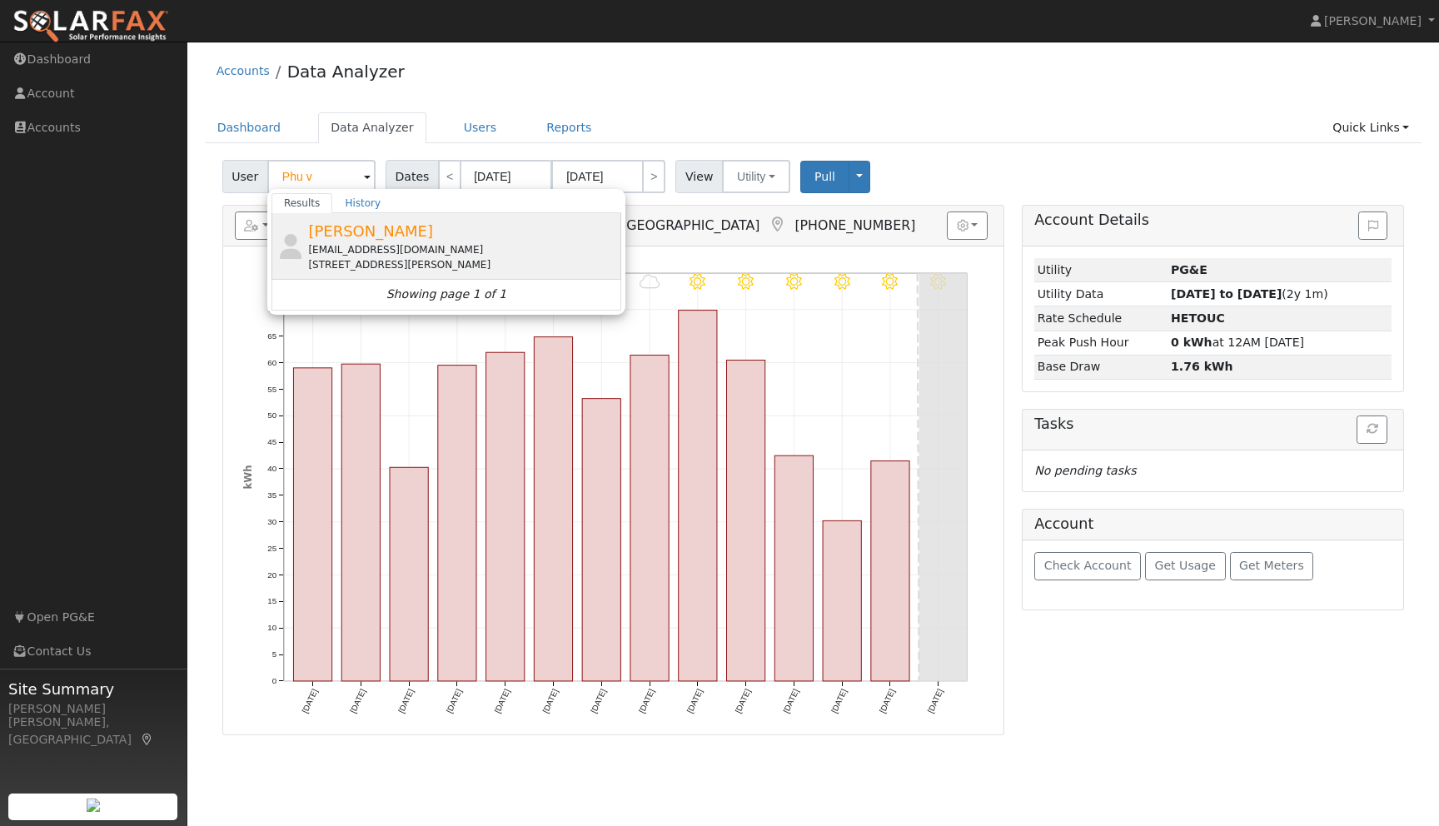
click at [327, 232] on span "[PERSON_NAME]" at bounding box center [370, 230] width 125 height 17
type input "[PERSON_NAME]"
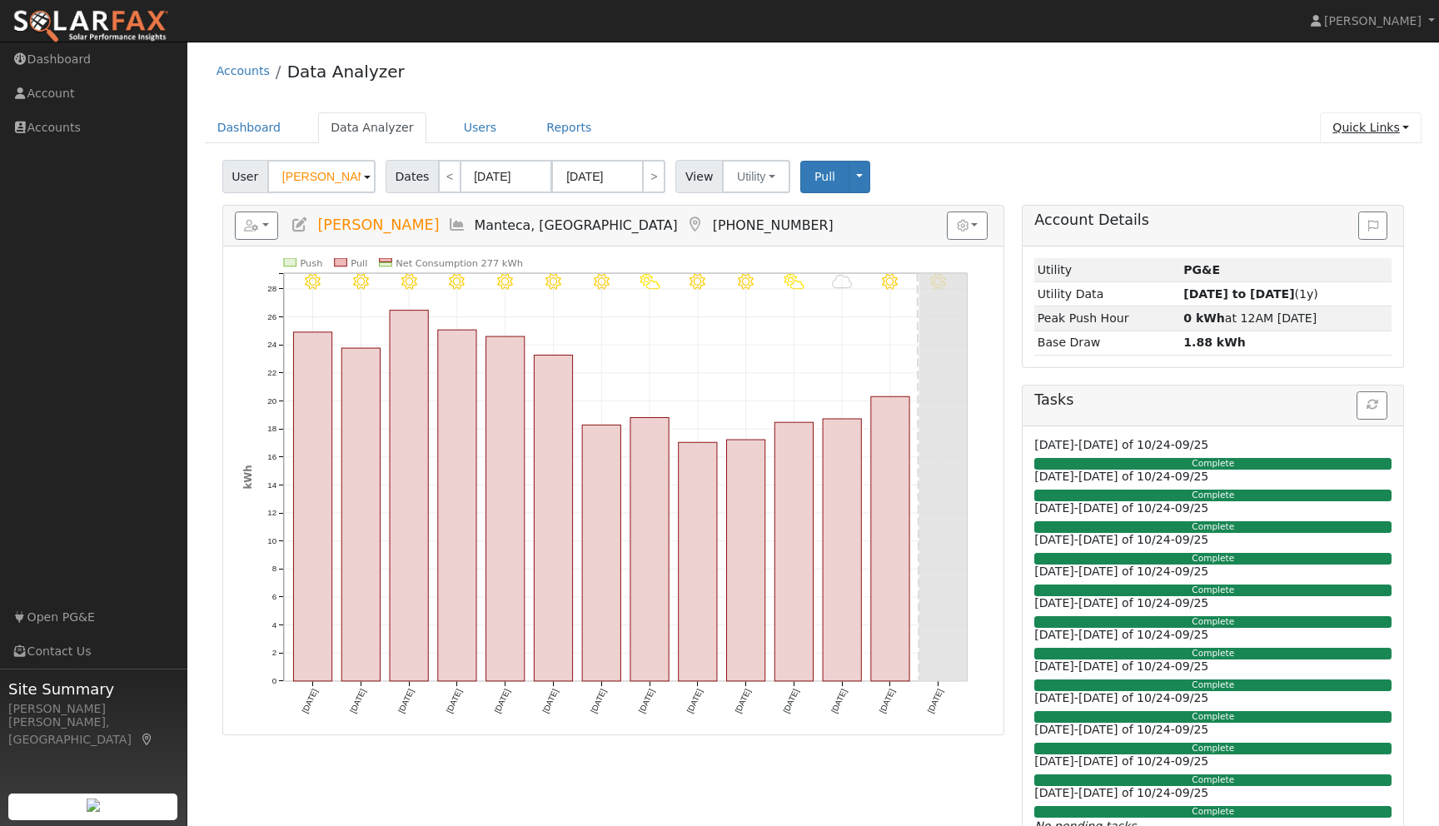
click at [1399, 132] on link "Quick Links" at bounding box center [1371, 127] width 102 height 31
click at [1334, 219] on link "Run a Scenario Report" at bounding box center [1337, 223] width 169 height 23
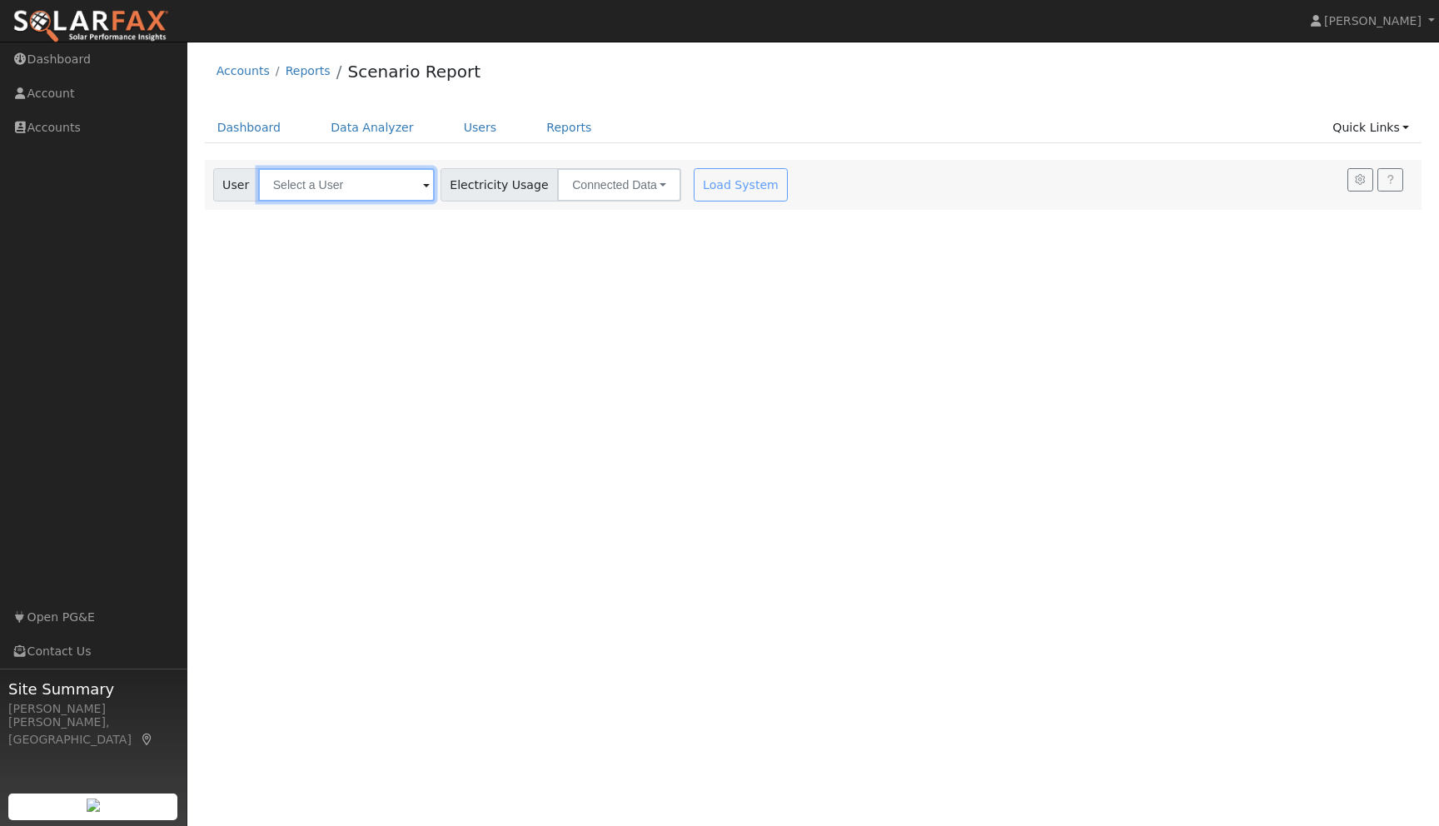
click at [387, 191] on input "text" at bounding box center [346, 184] width 177 height 33
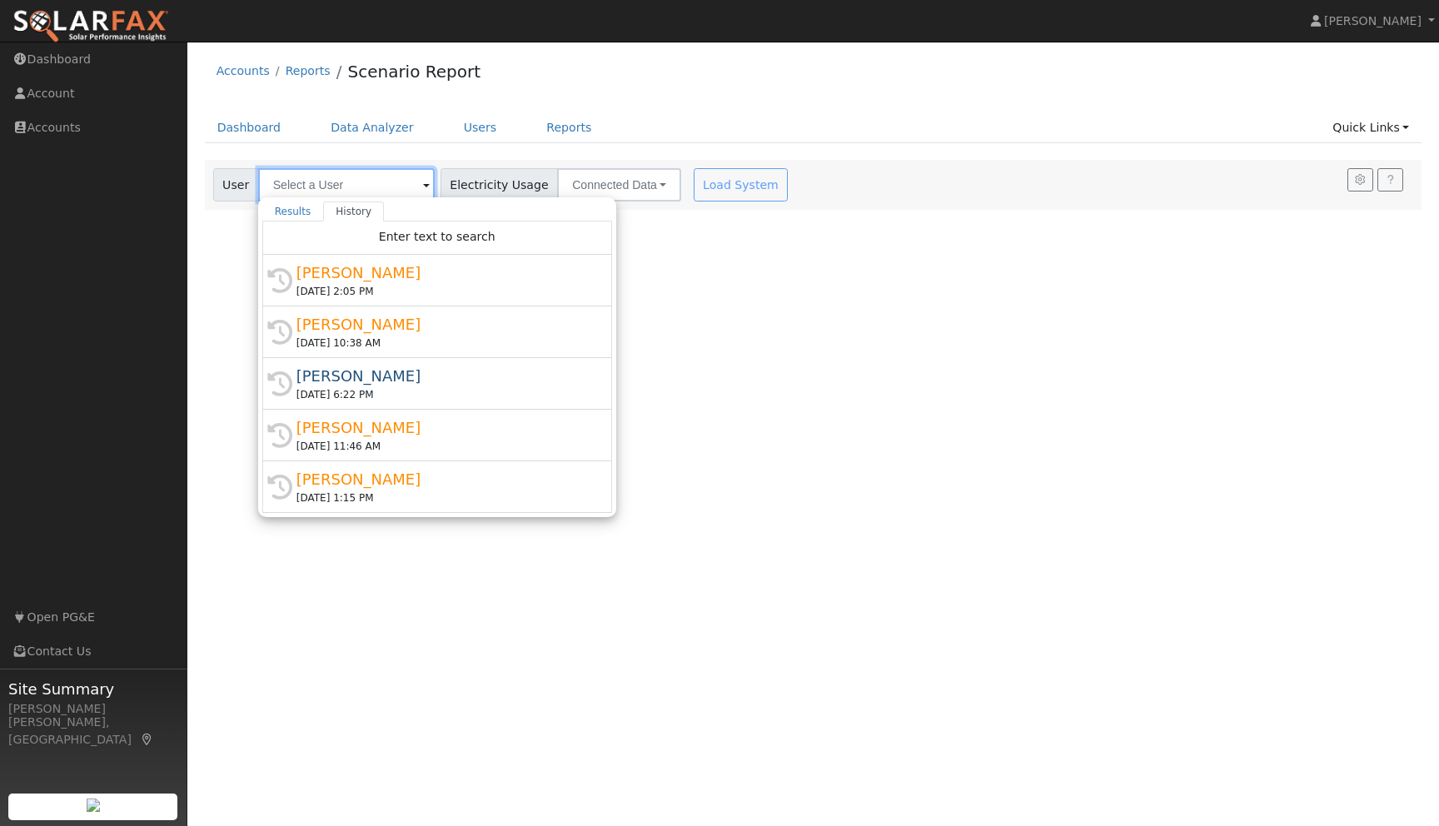
click at [319, 182] on input "text" at bounding box center [346, 184] width 177 height 33
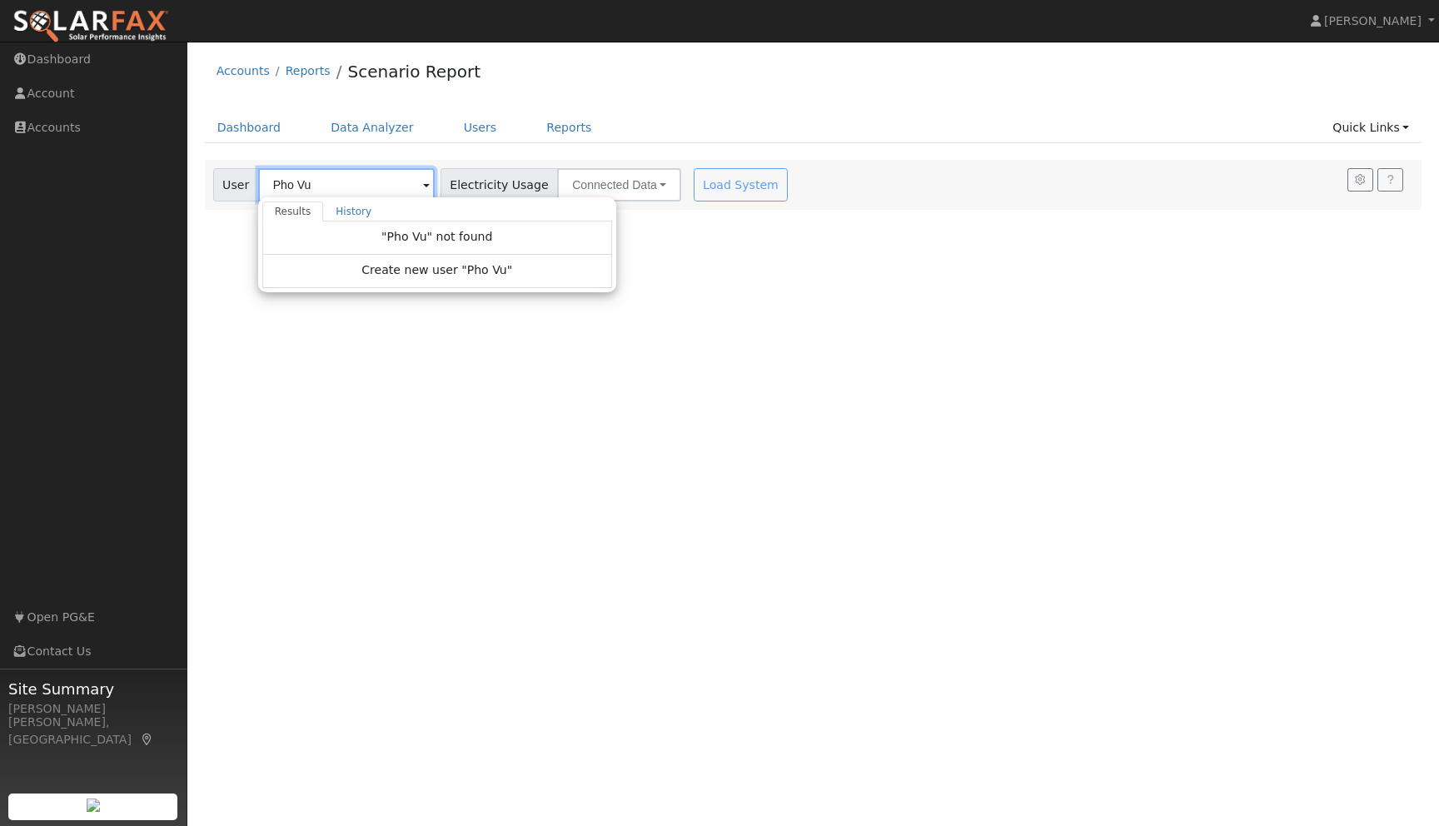
click at [318, 183] on input "Pho Vu" at bounding box center [346, 184] width 177 height 33
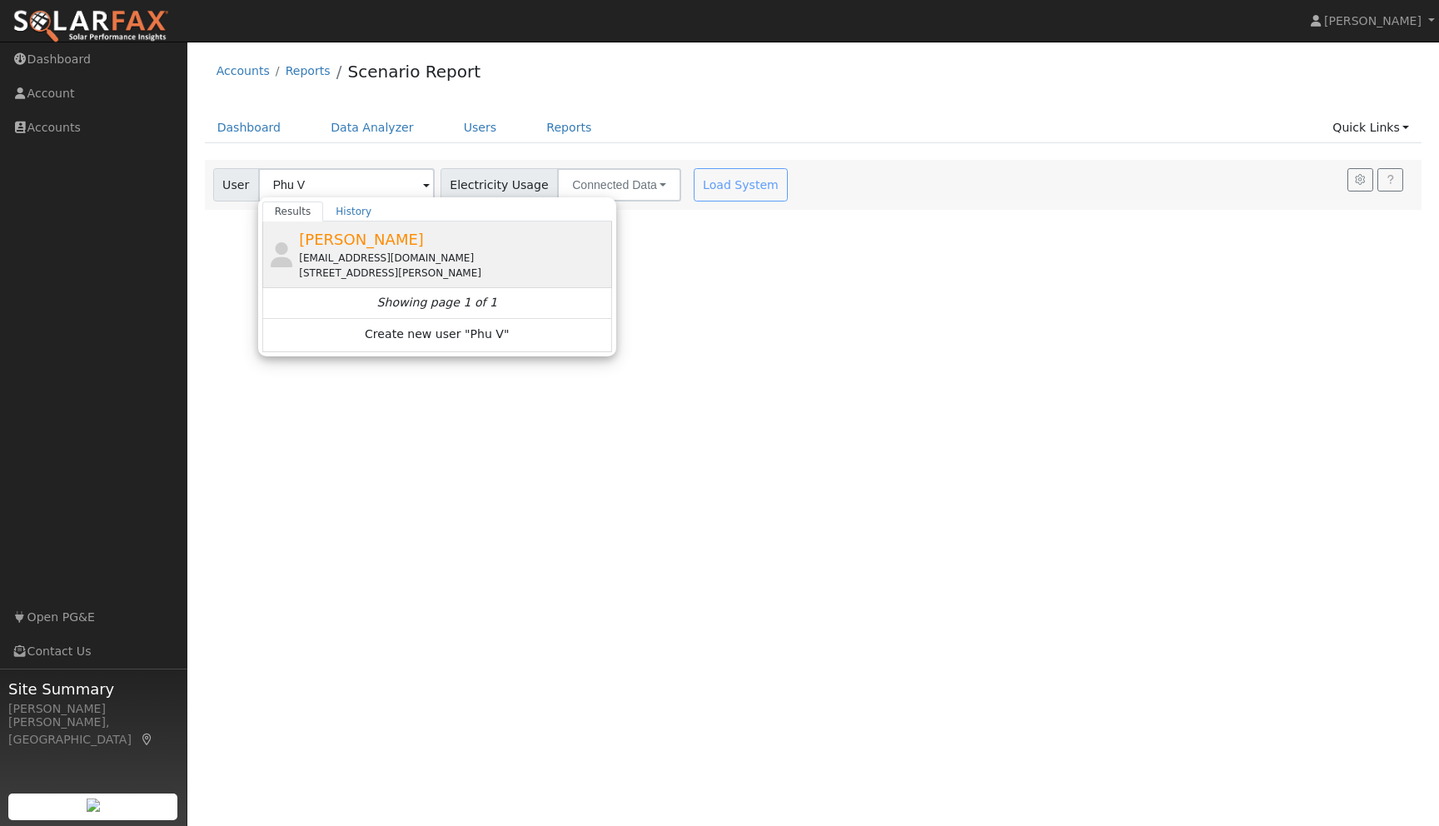
click at [316, 236] on span "[PERSON_NAME]" at bounding box center [361, 239] width 125 height 17
type input "[PERSON_NAME]"
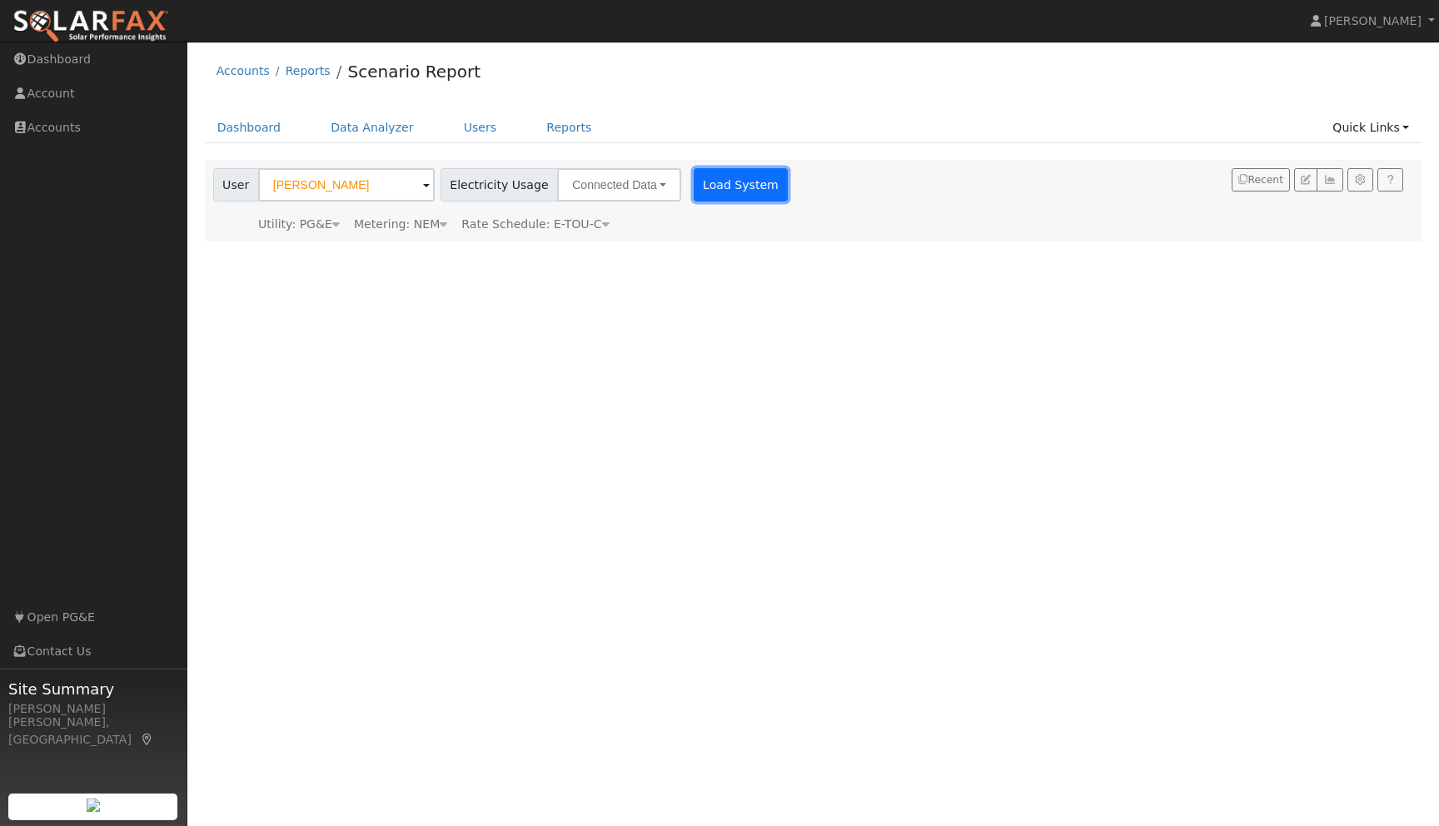
click at [701, 191] on button "Load System" at bounding box center [741, 184] width 95 height 33
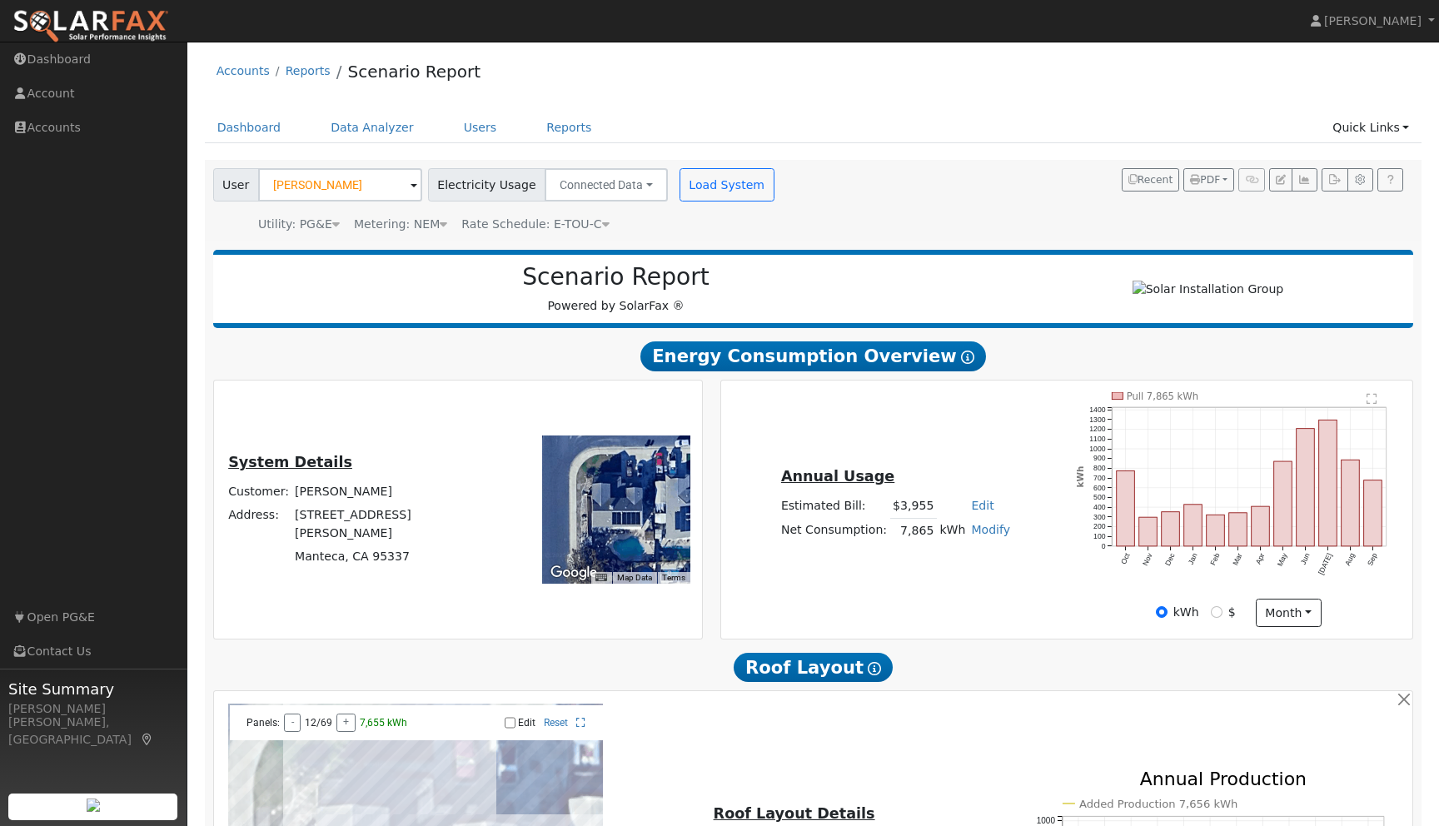
click at [1053, 662] on h2 "Roof Layout Show Help" at bounding box center [813, 667] width 1201 height 31
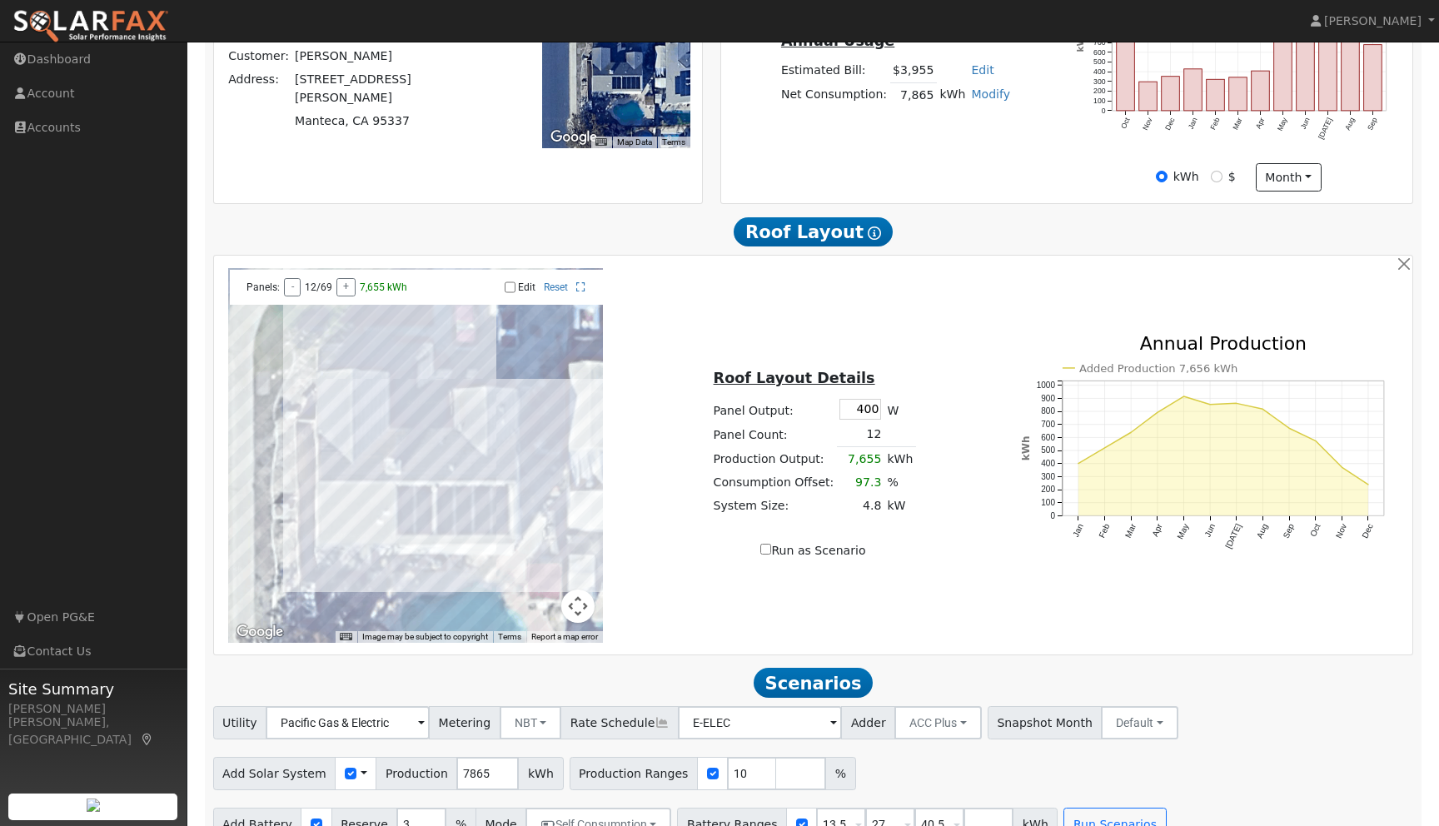
scroll to position [475, 0]
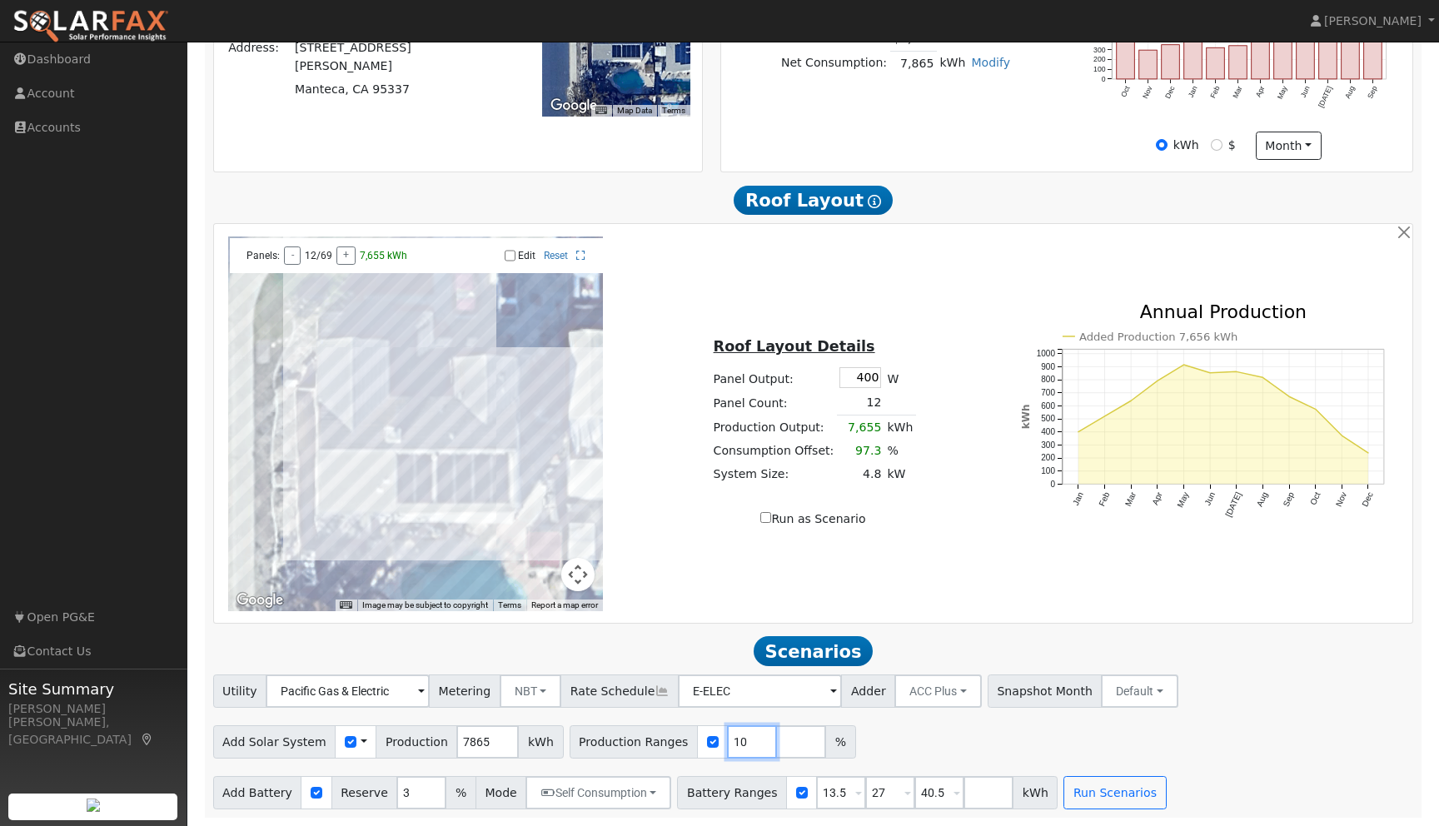
drag, startPoint x: 733, startPoint y: 741, endPoint x: 712, endPoint y: 741, distance: 20.8
click at [727, 741] on input "10" at bounding box center [752, 741] width 50 height 33
type input "120"
type input "140"
type input "160"
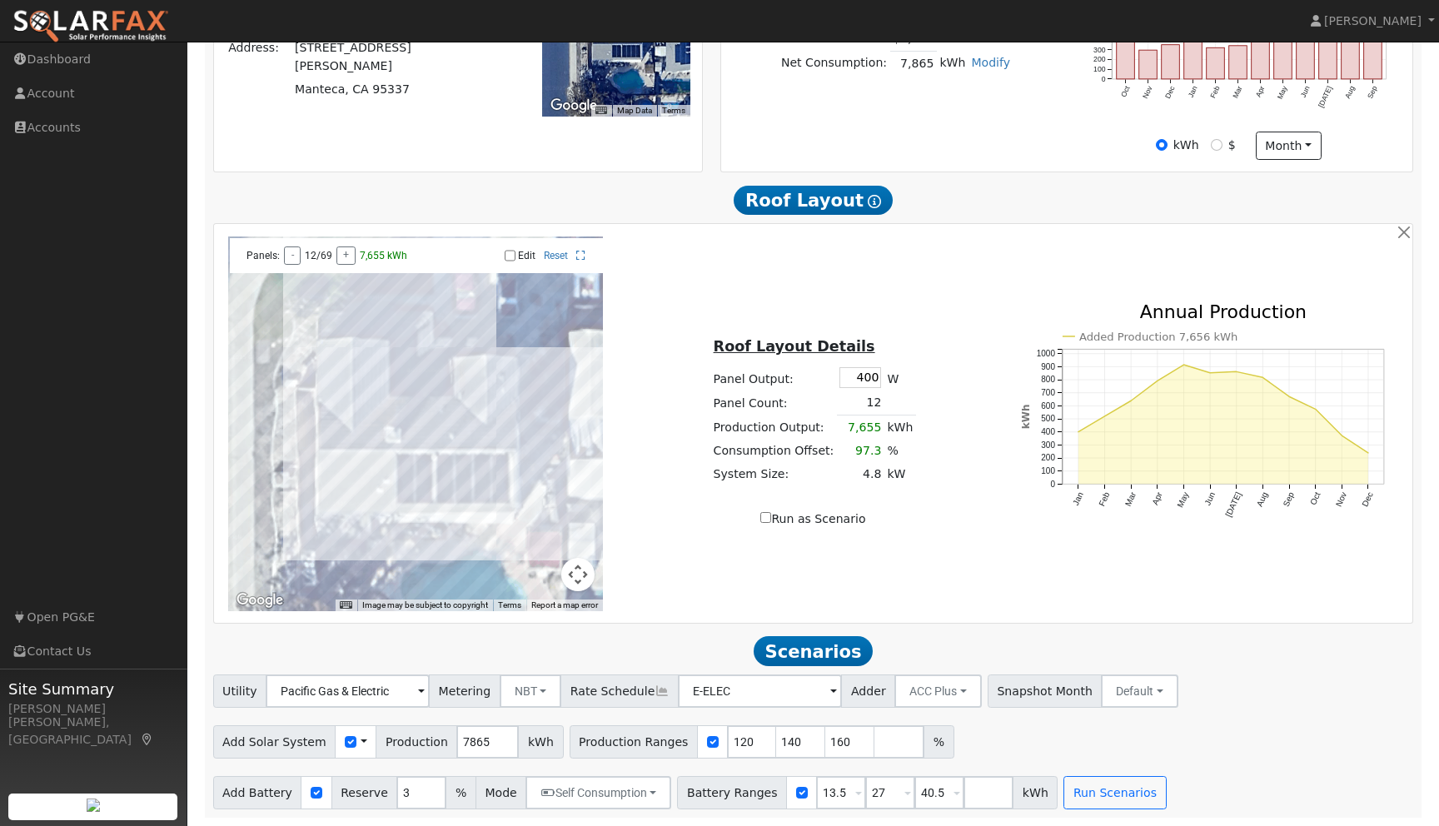
click at [1269, 720] on div "Add Solar System Use CSV Data Production 7865 kWh Production Ranges 120 140 160…" at bounding box center [813, 739] width 1207 height 39
drag, startPoint x: 835, startPoint y: 792, endPoint x: 809, endPoint y: 792, distance: 26.6
click at [816, 792] on input "13.5" at bounding box center [841, 792] width 50 height 33
type input "10"
type input "20"
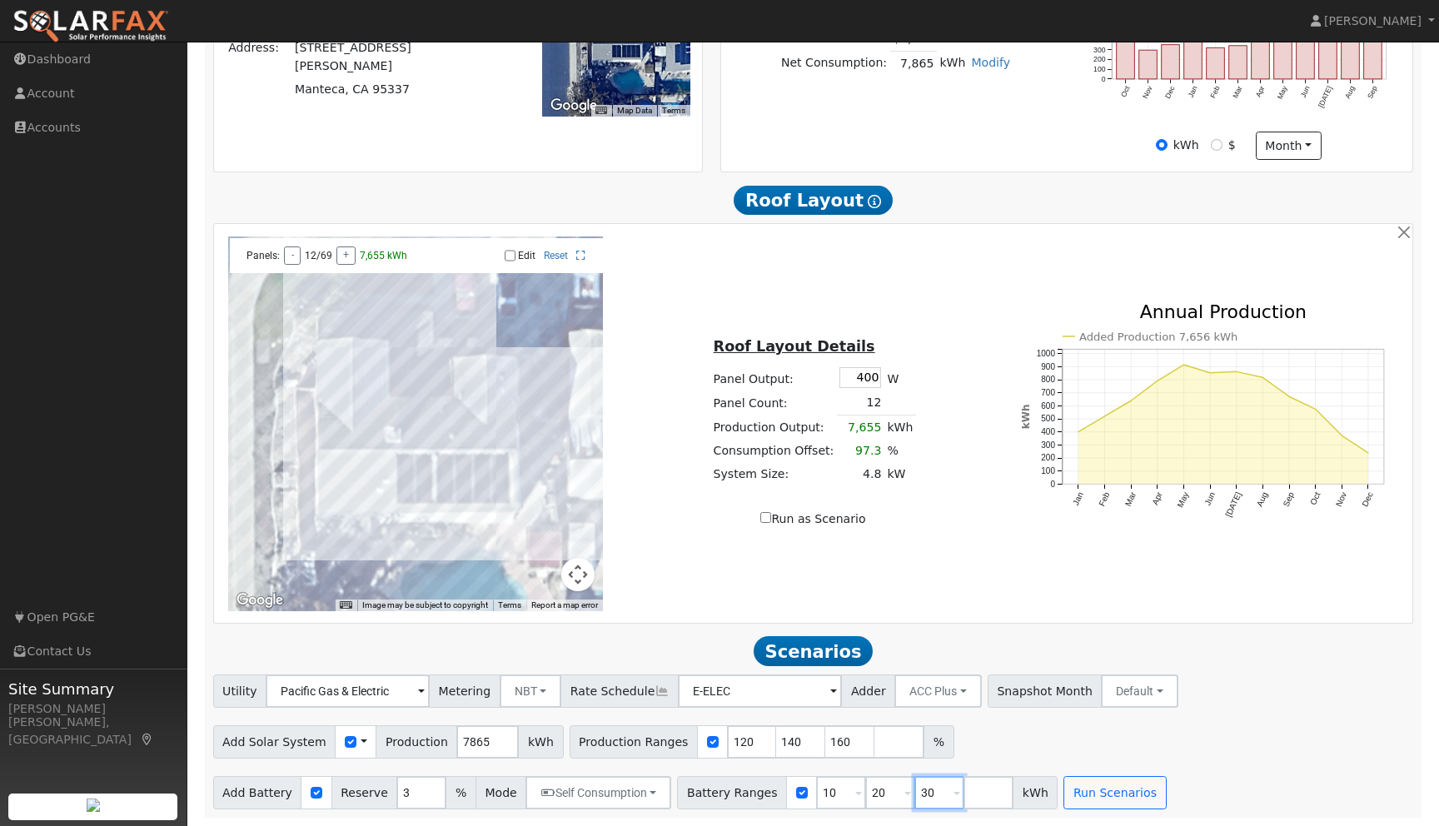
type input "30"
click at [1223, 760] on div "Utility Pacific Gas & Electric Metering NBT NEM NBT Rate Schedule E-ELEC Adder …" at bounding box center [813, 742] width 1218 height 135
click at [1089, 804] on button "Run Scenarios" at bounding box center [1114, 792] width 102 height 33
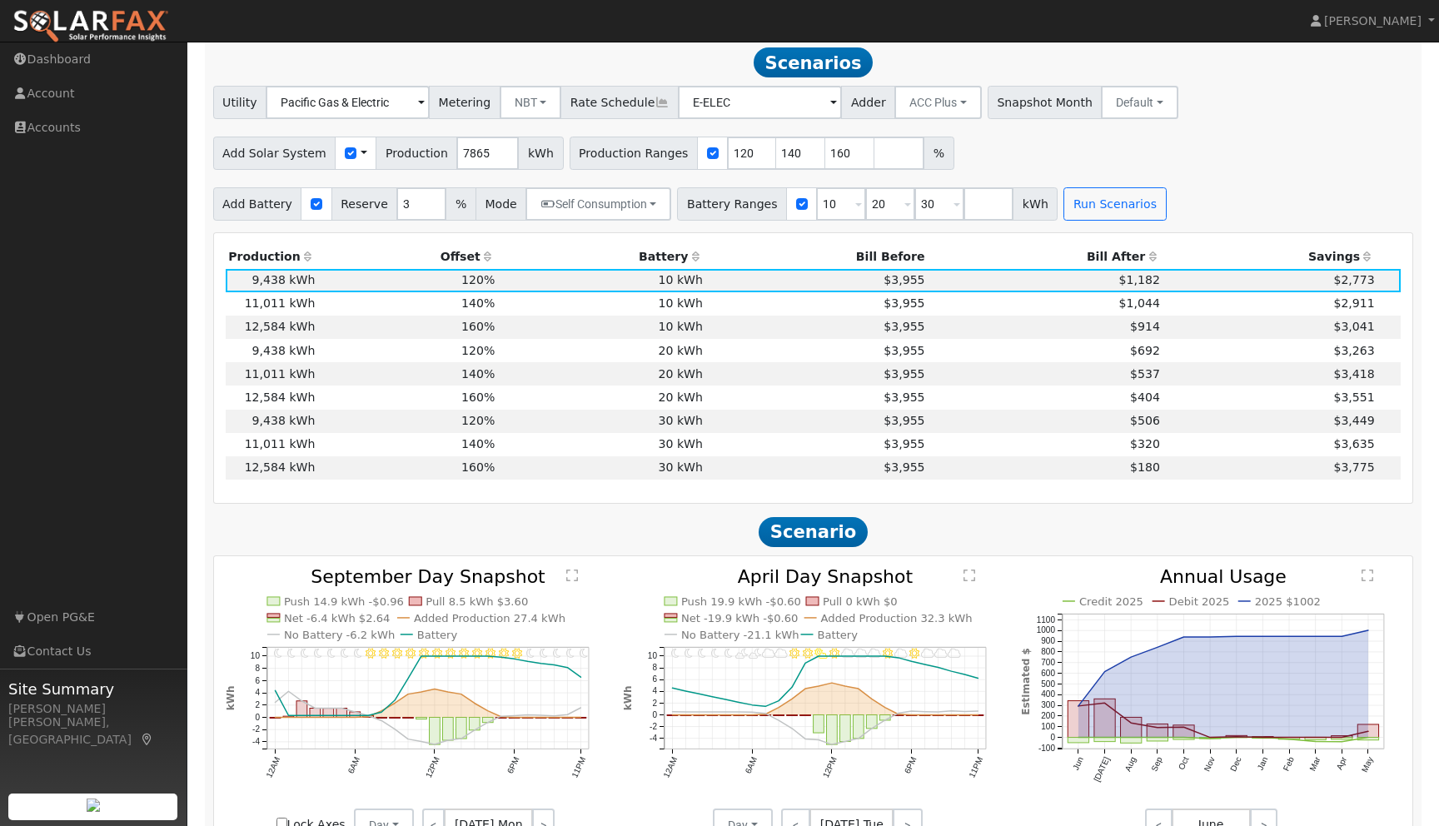
scroll to position [1060, 0]
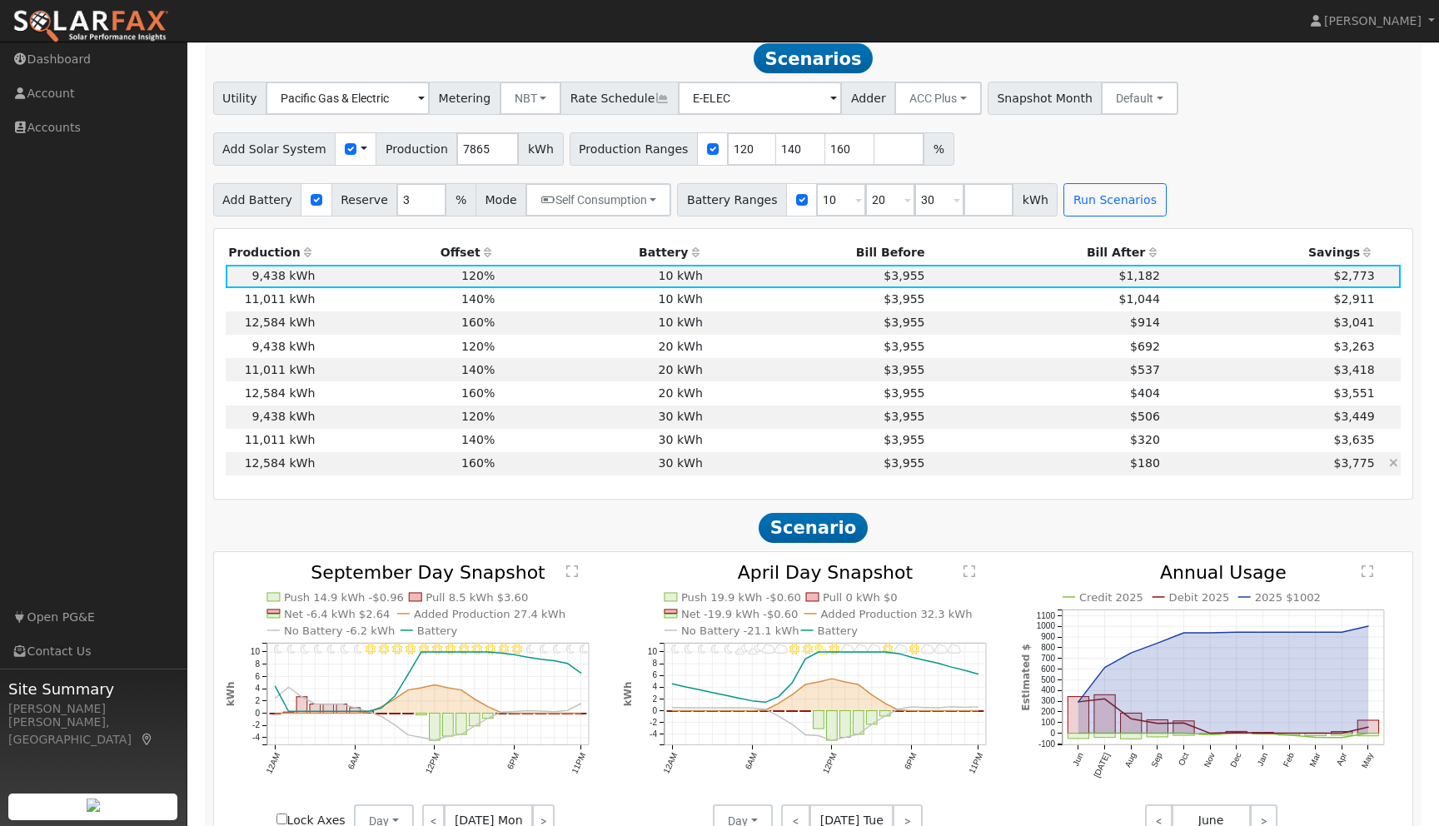
click at [296, 475] on td "12,584 kWh" at bounding box center [272, 463] width 92 height 23
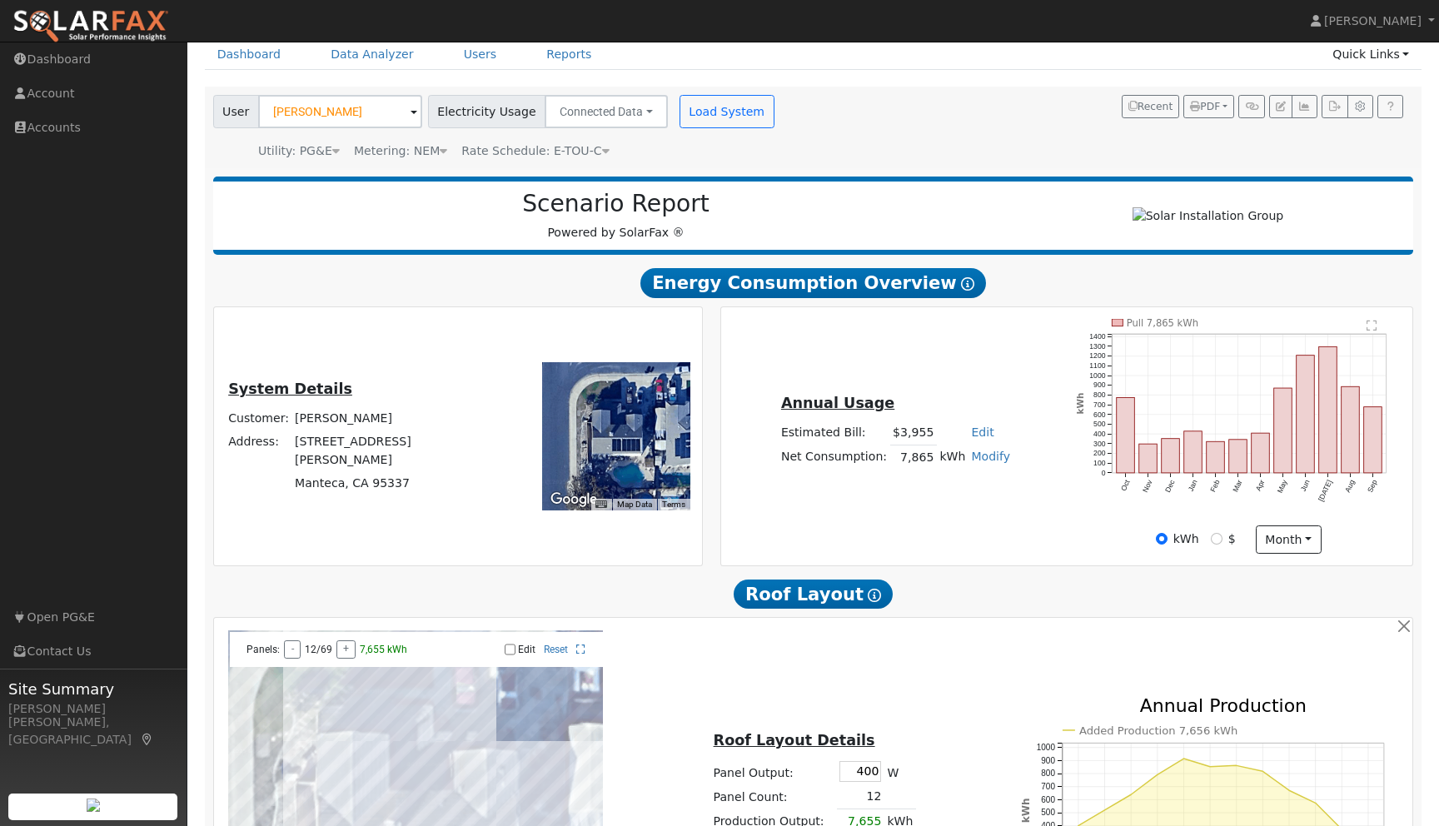
scroll to position [72, 0]
click at [1332, 112] on icon "button" at bounding box center [1334, 107] width 12 height 10
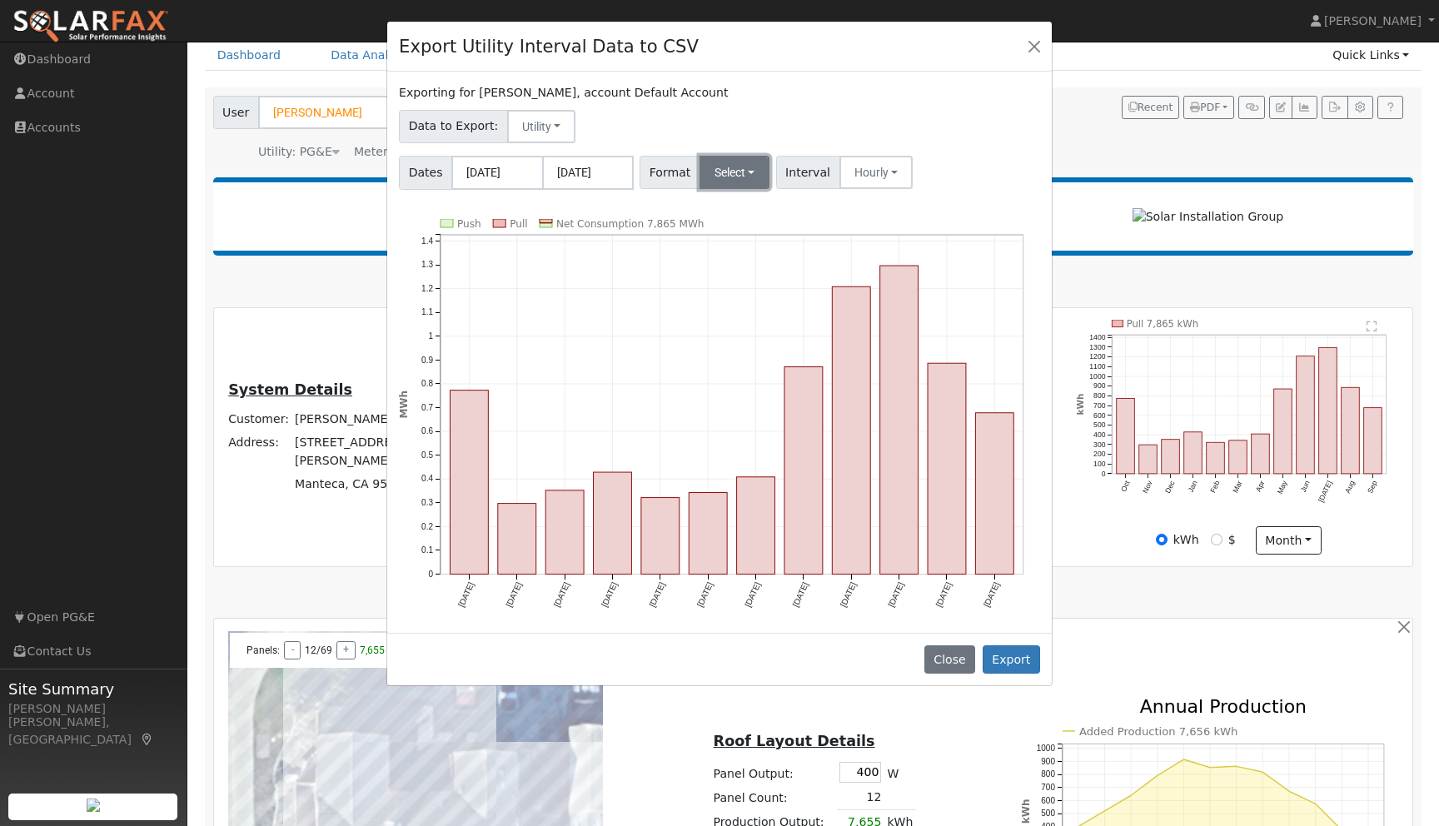
click at [749, 178] on button "Select" at bounding box center [735, 172] width 71 height 33
click at [737, 363] on link "OpenSolar" at bounding box center [756, 362] width 119 height 23
click at [1023, 660] on button "Export" at bounding box center [1011, 659] width 57 height 28
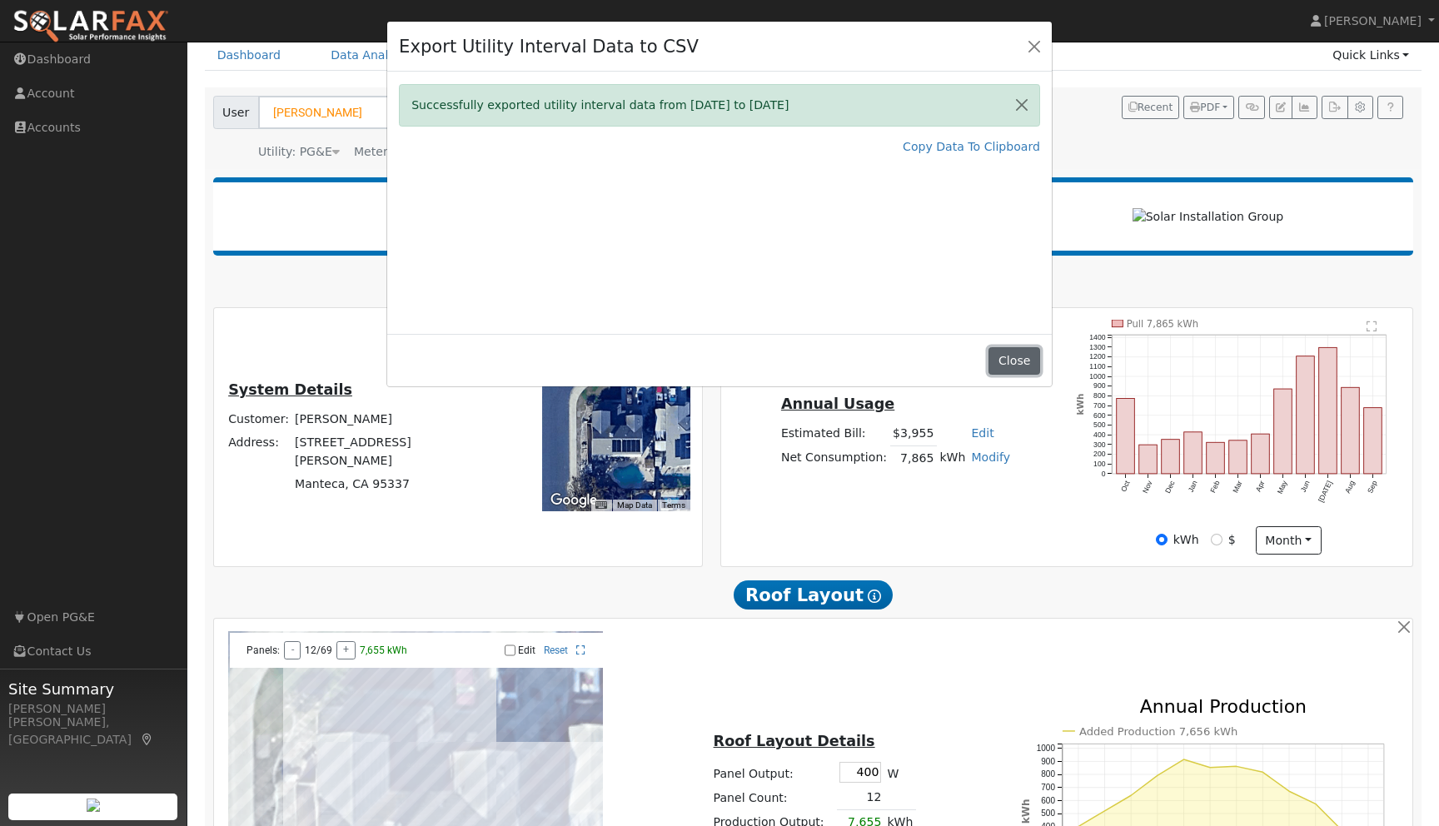
click at [1033, 353] on button "Close" at bounding box center [1014, 361] width 51 height 28
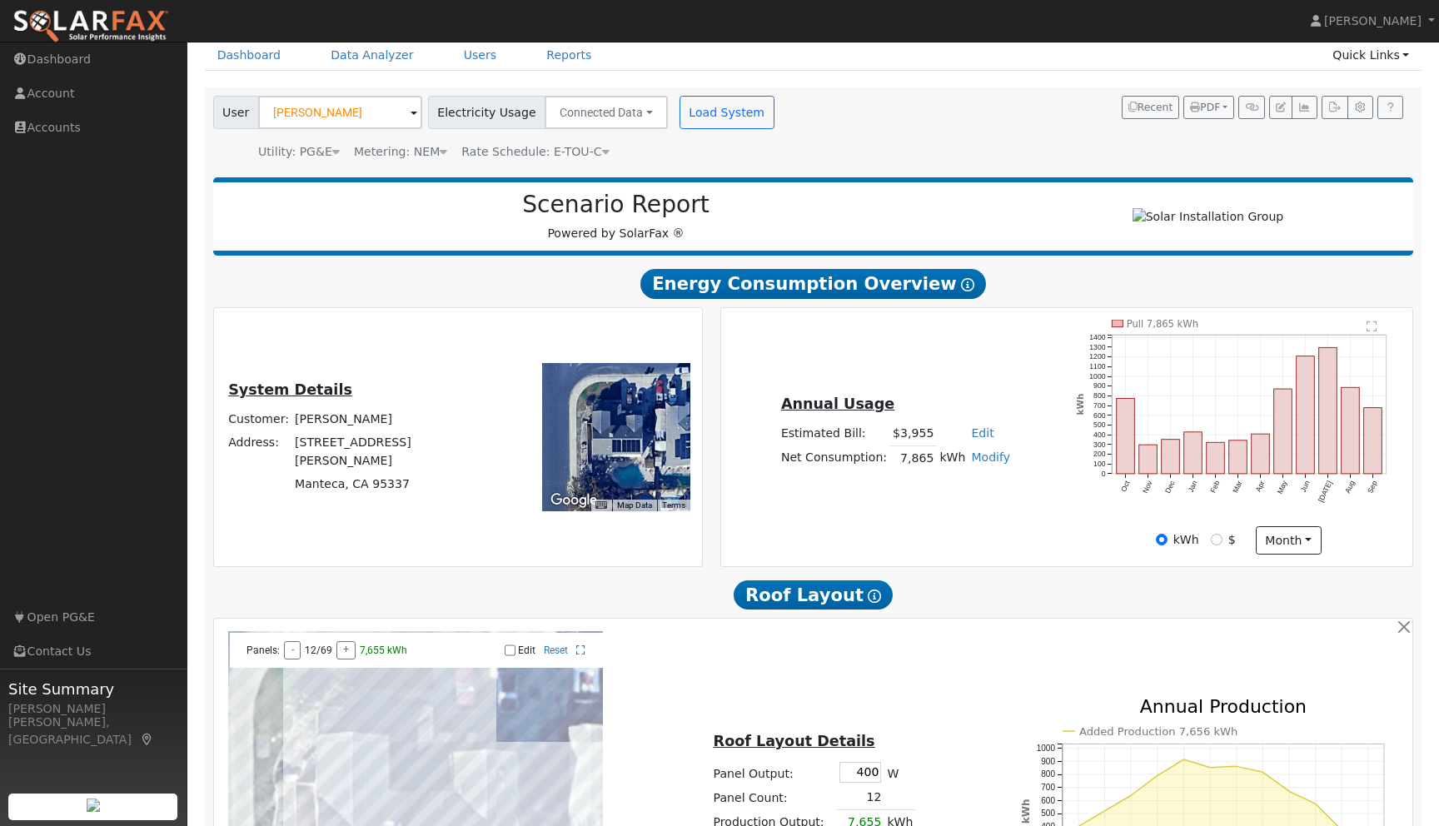
scroll to position [73, 0]
